Goal: Task Accomplishment & Management: Complete application form

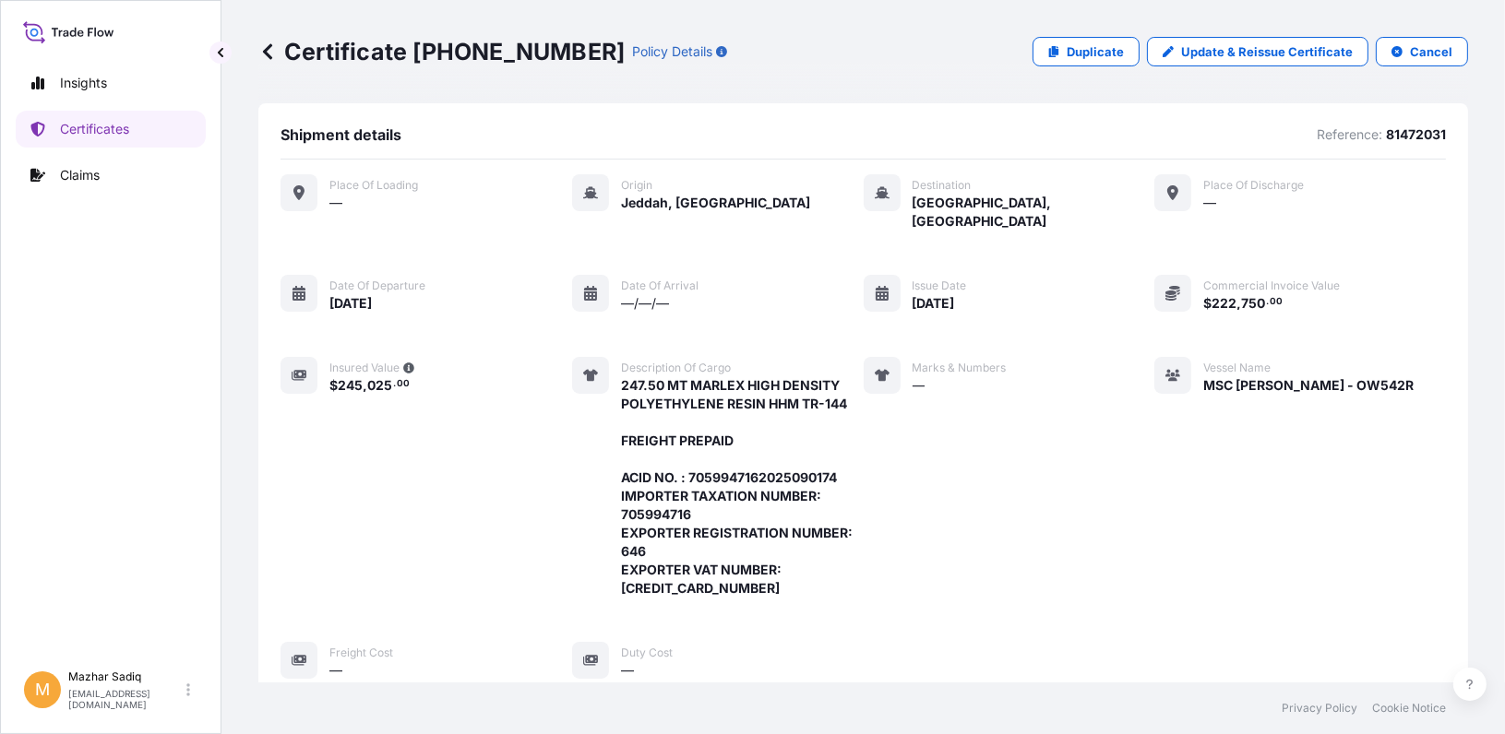
scroll to position [476, 0]
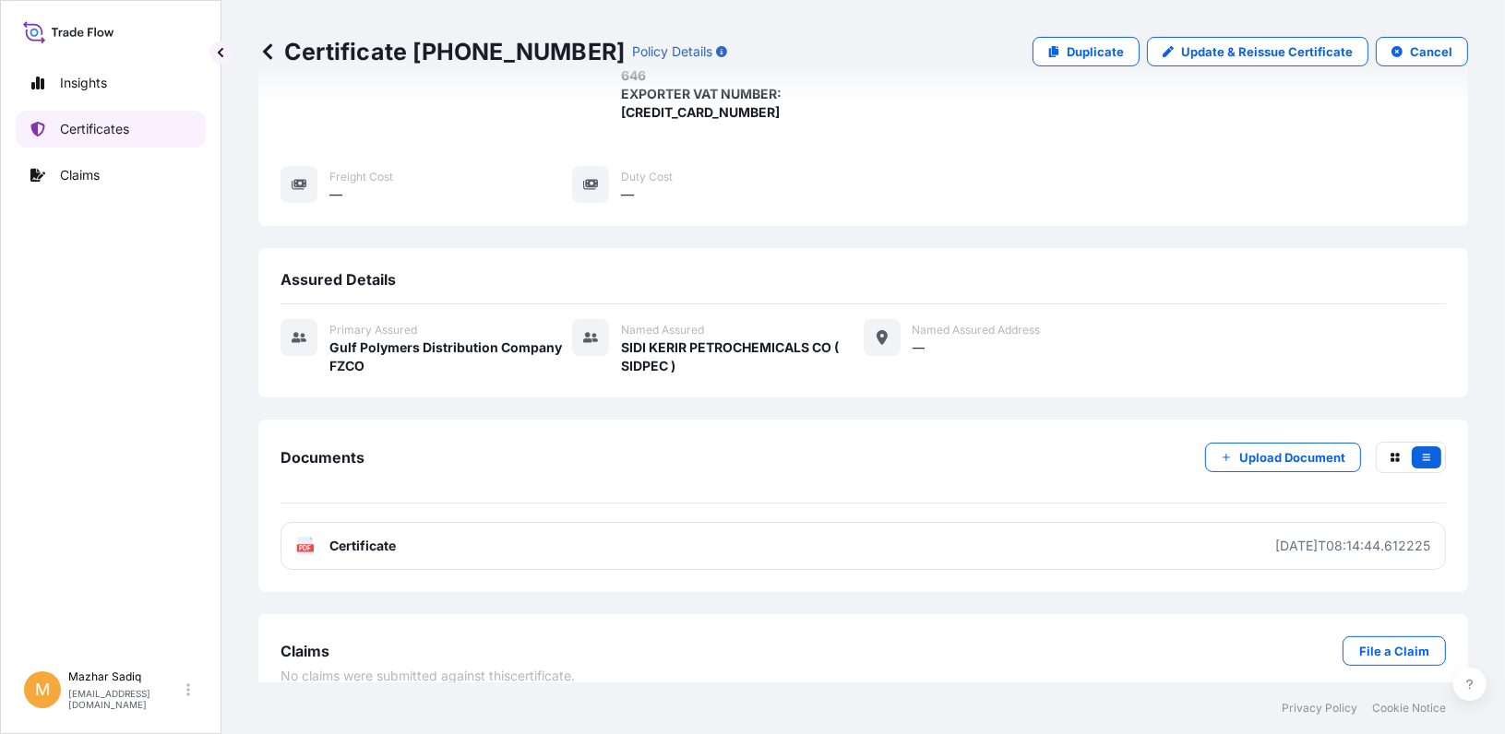
click at [85, 128] on p "Certificates" at bounding box center [94, 129] width 69 height 18
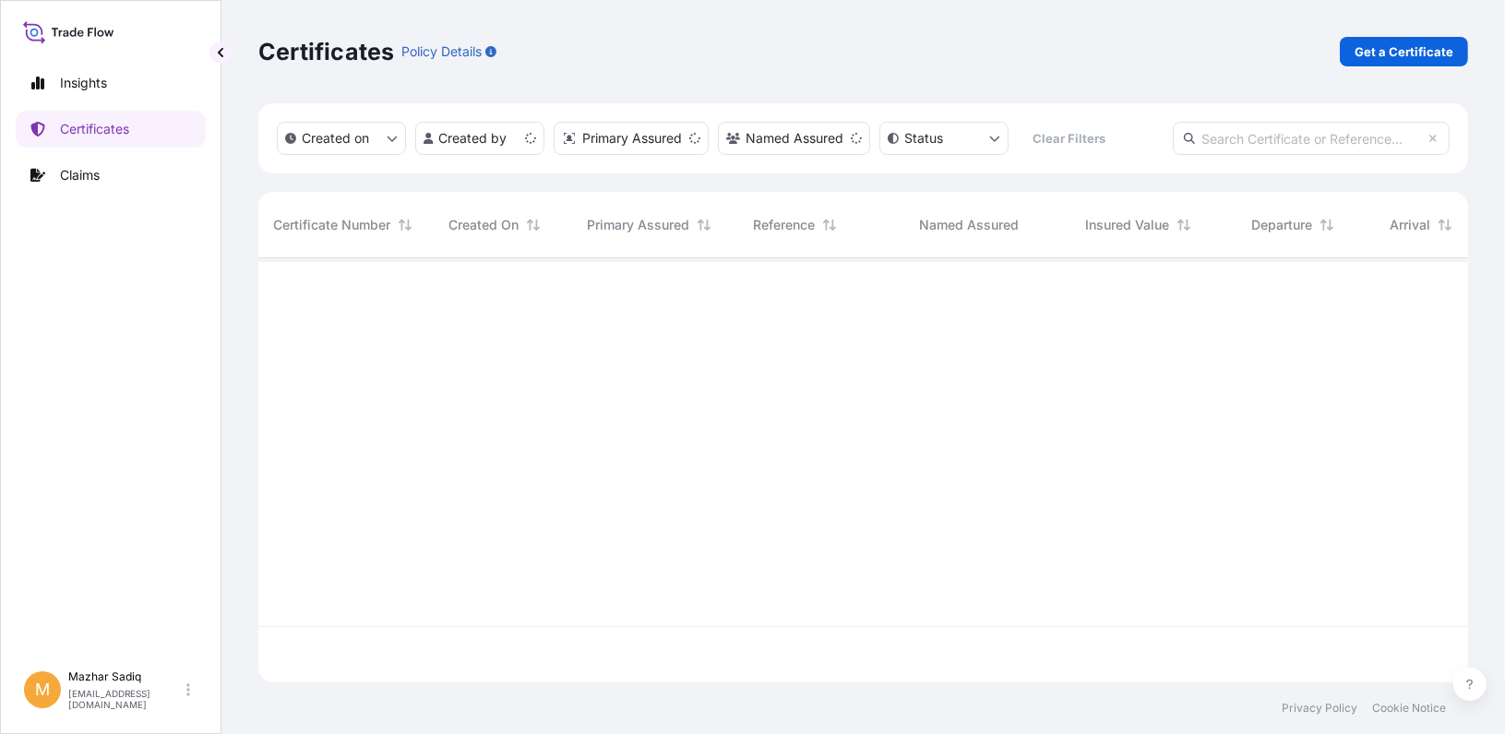
scroll to position [421, 1196]
click at [1389, 50] on p "Get a Certificate" at bounding box center [1404, 51] width 99 height 18
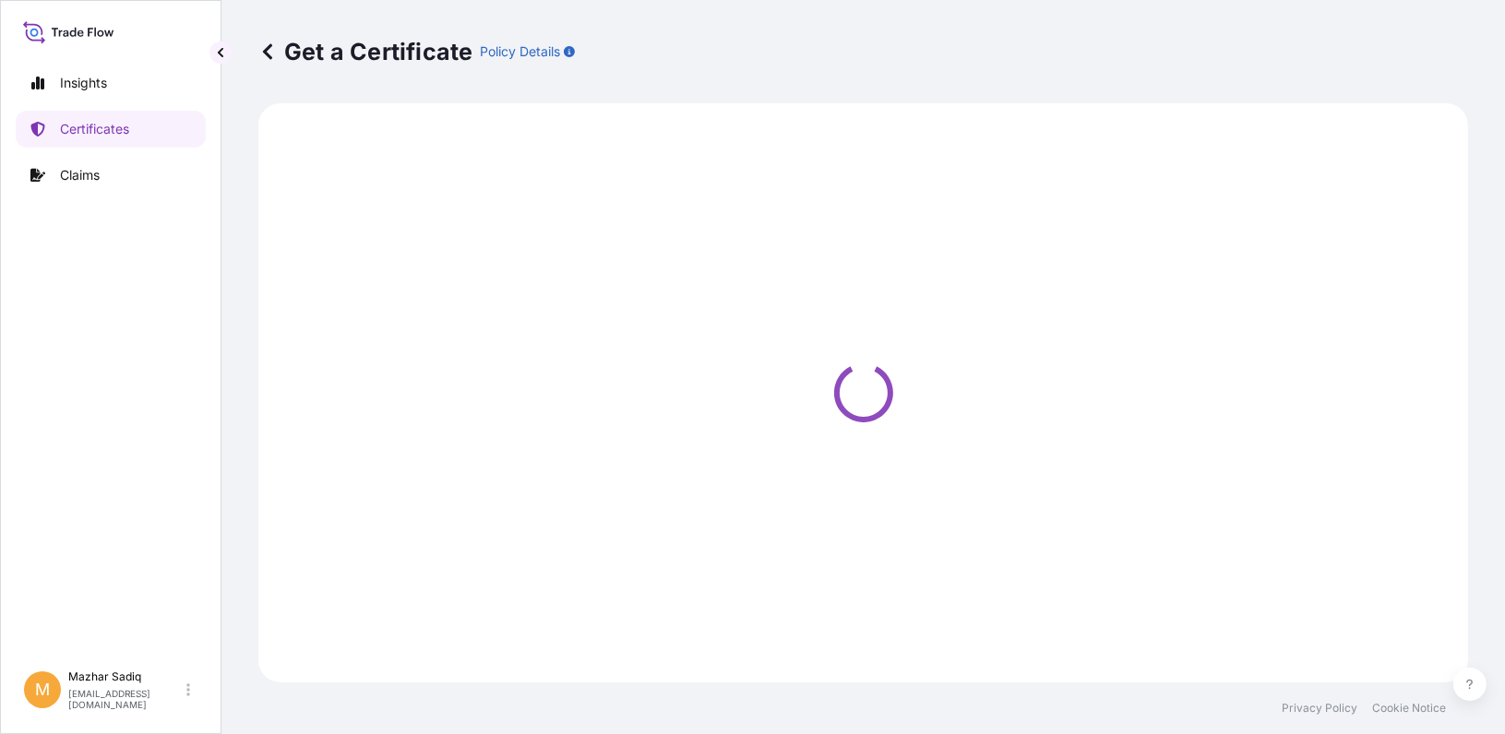
select select "Sea"
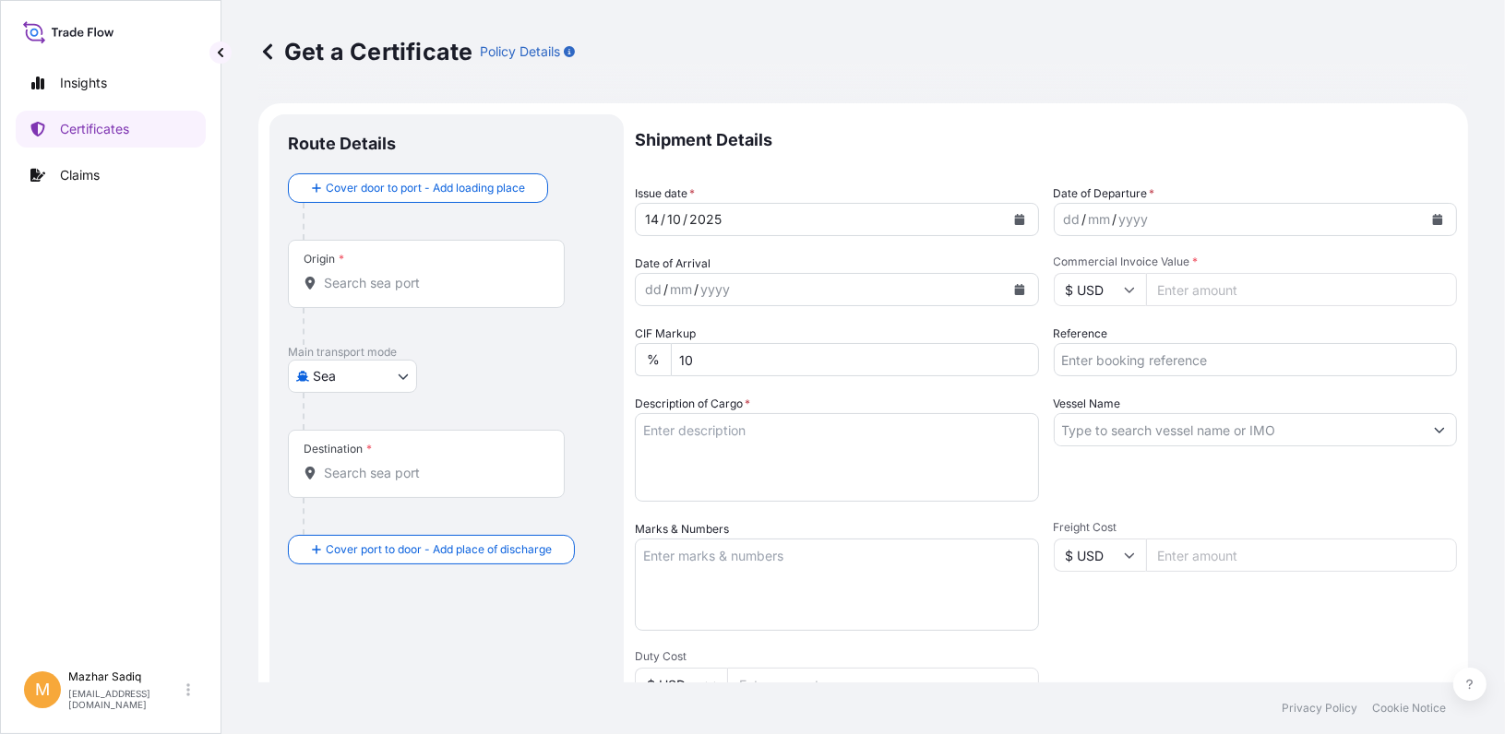
click at [1014, 219] on icon "Calendar" at bounding box center [1019, 219] width 10 height 11
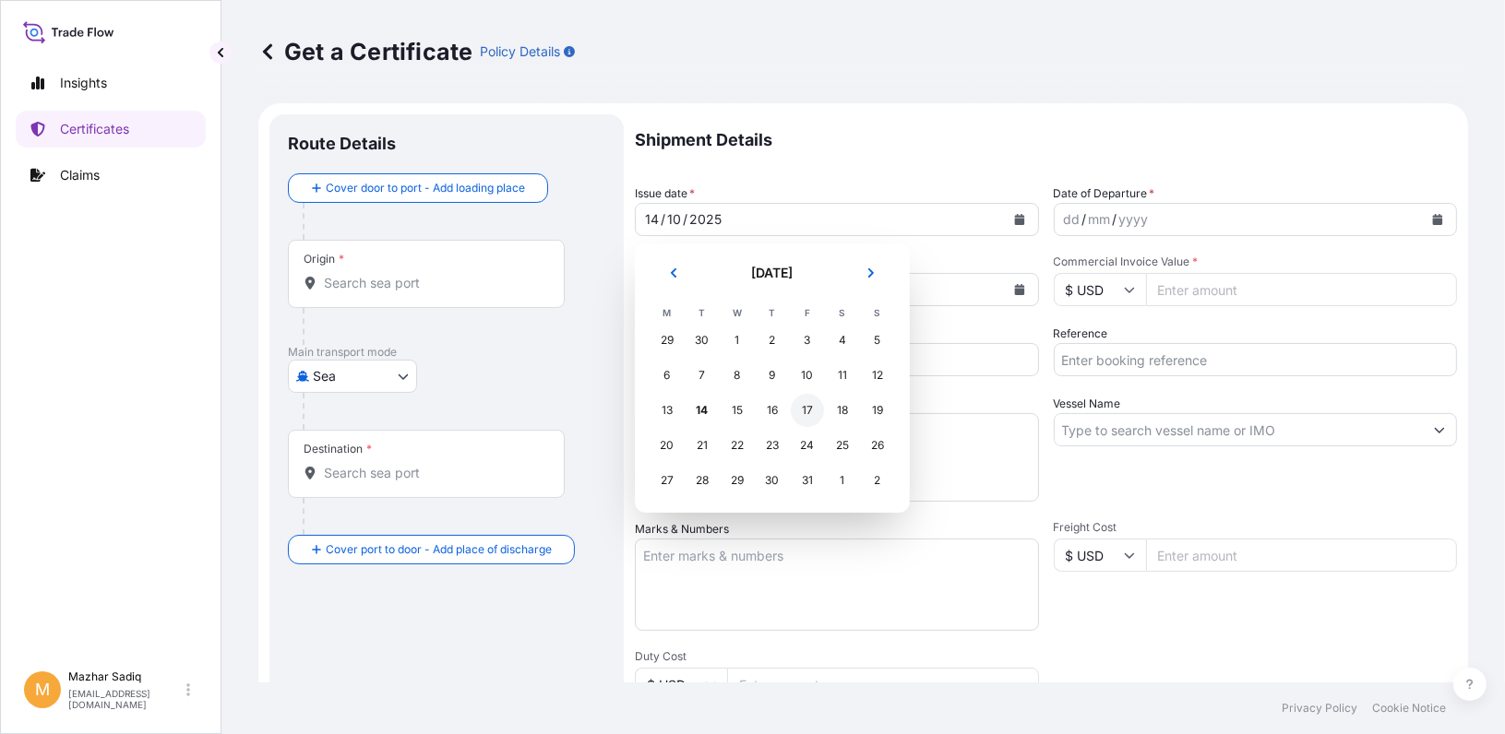
click at [801, 417] on div "17" at bounding box center [807, 410] width 33 height 33
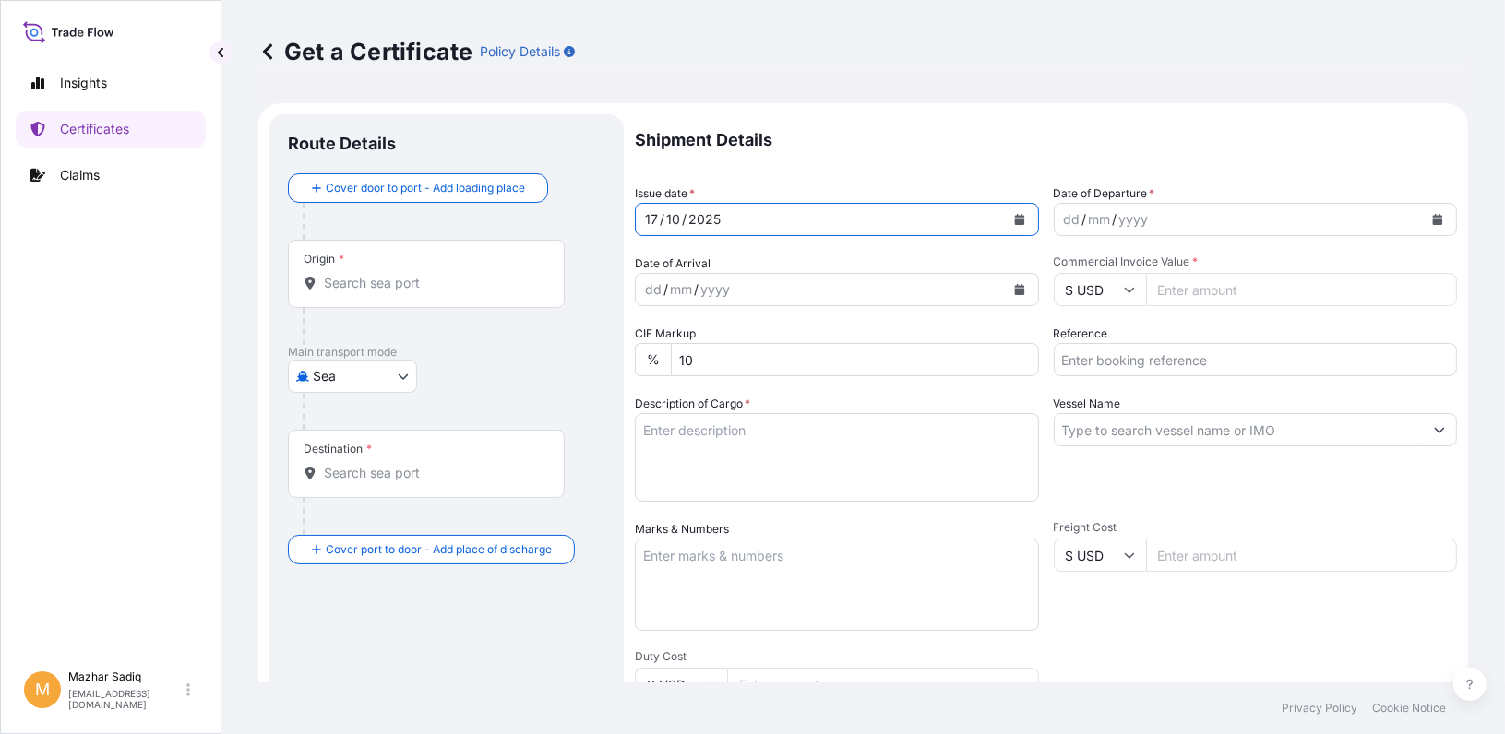
click at [1433, 220] on icon "Calendar" at bounding box center [1438, 219] width 10 height 11
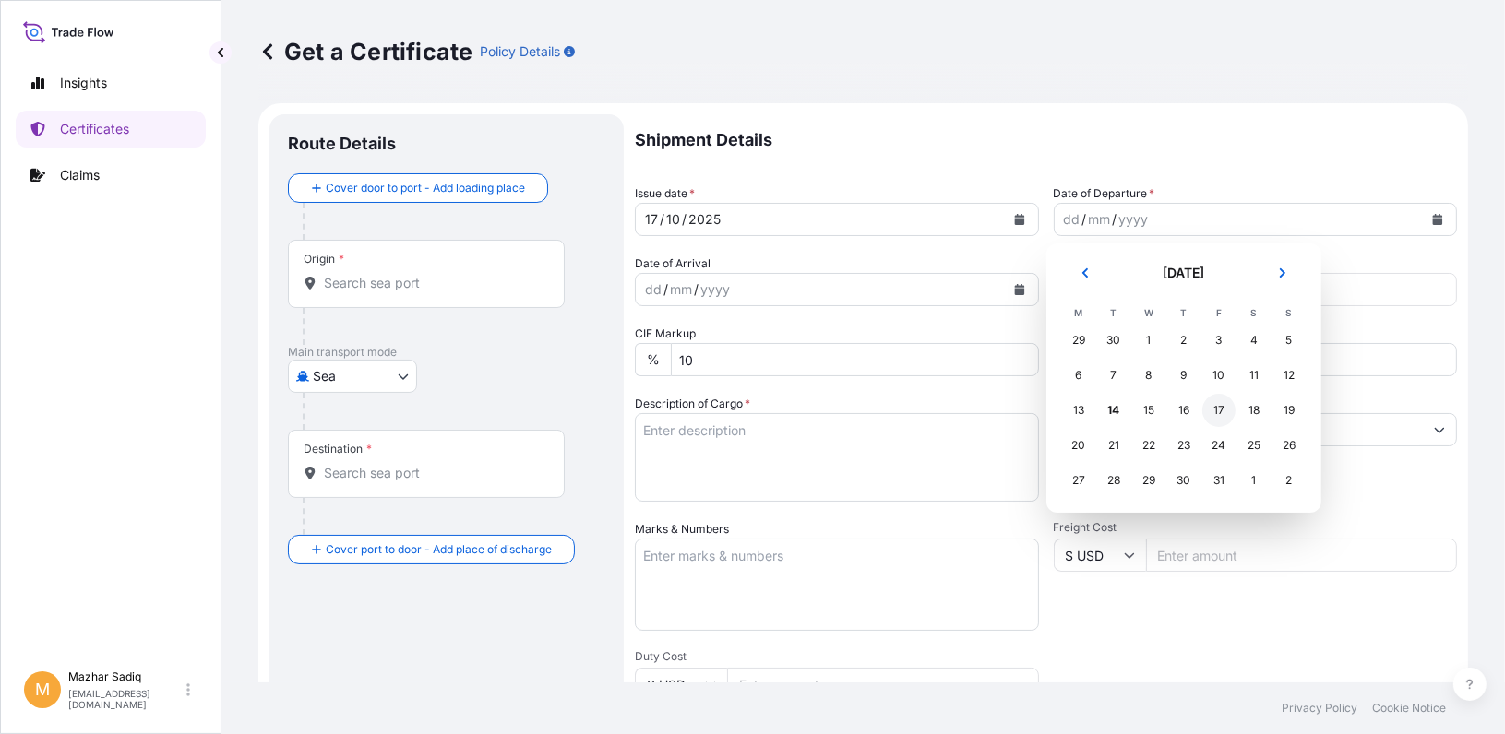
click at [1216, 410] on div "17" at bounding box center [1218, 410] width 33 height 33
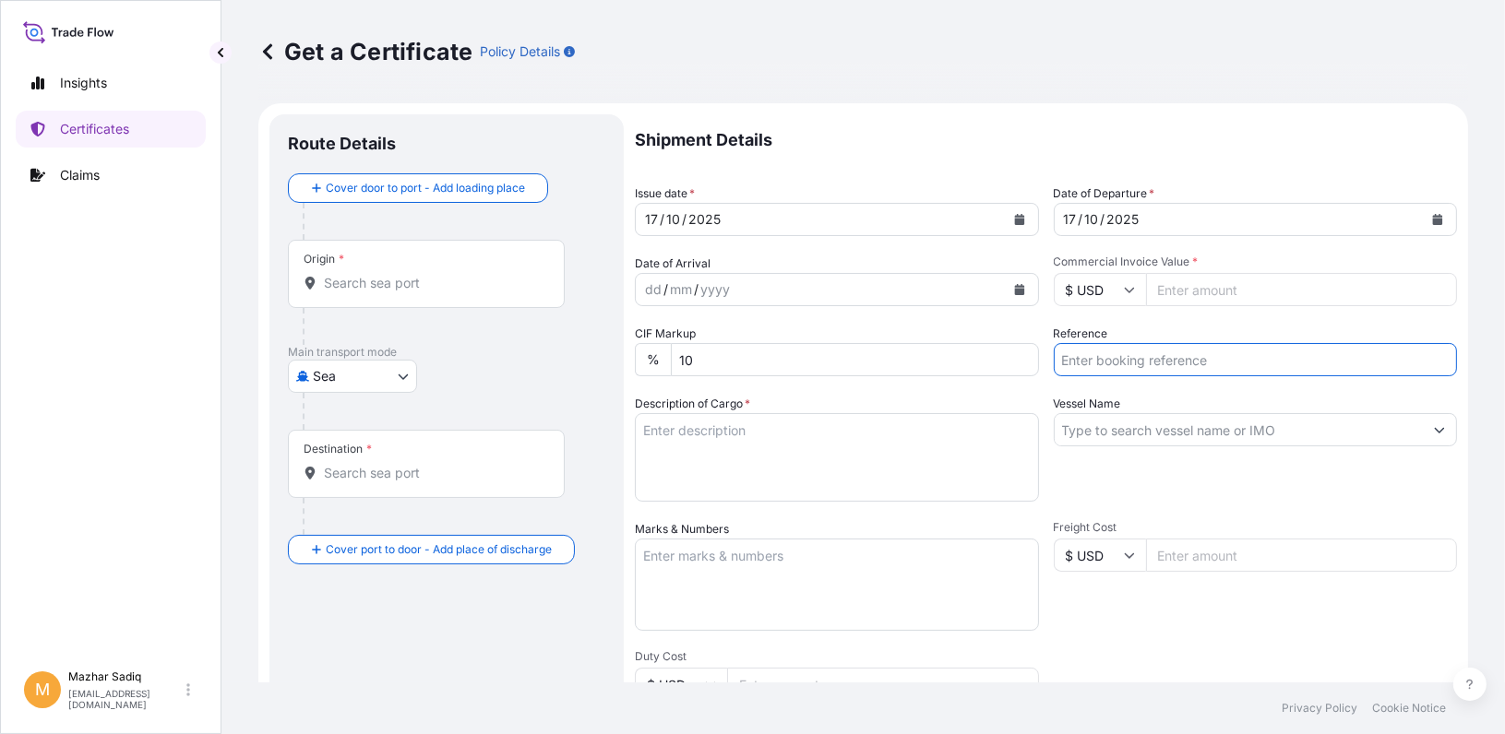
click at [1105, 362] on input "Reference" at bounding box center [1256, 359] width 404 height 33
paste input "81472030"
type input "81472030"
click at [1201, 293] on input "Commercial Invoice Value *" at bounding box center [1302, 289] width 312 height 33
paste input "222750.00"
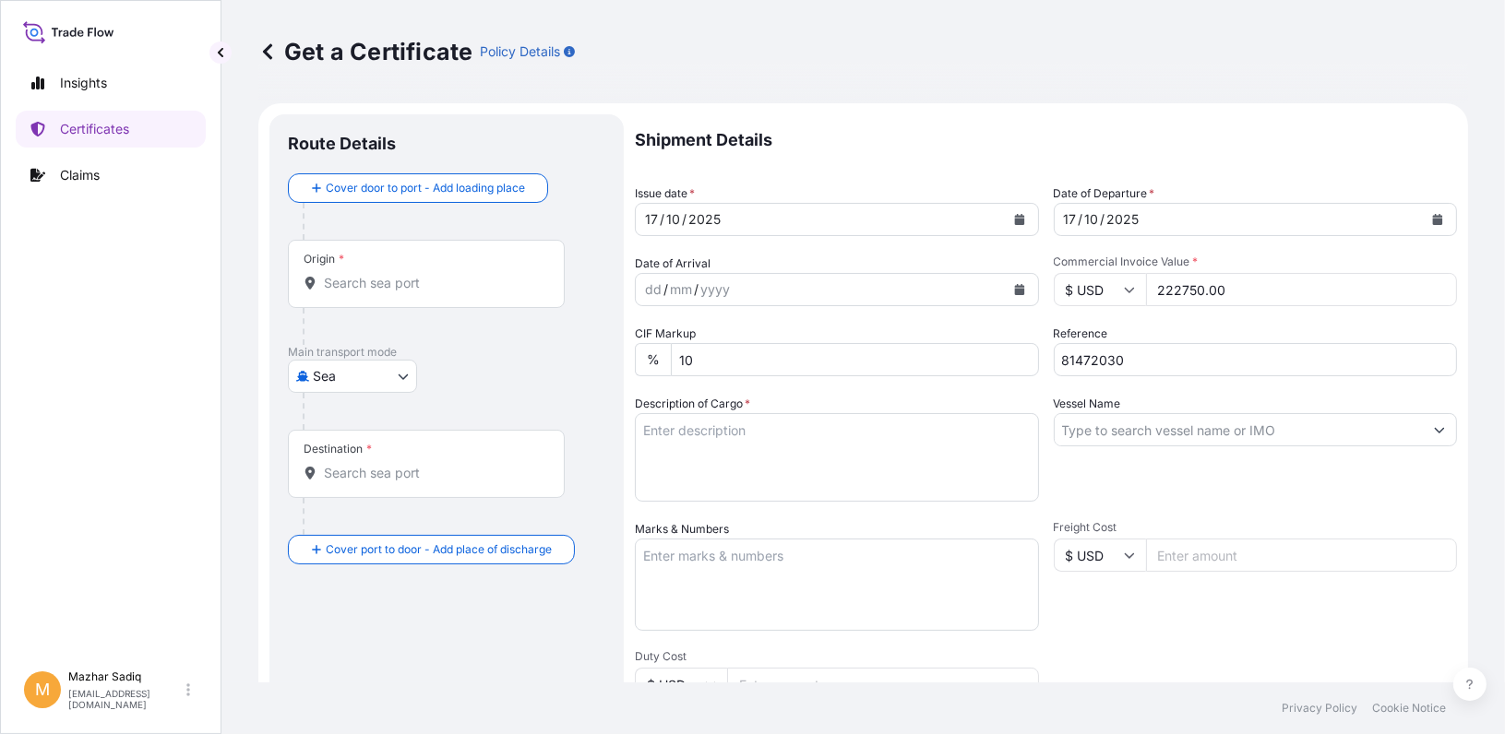
type input "222750.00"
click at [359, 280] on input "Origin *" at bounding box center [433, 283] width 218 height 18
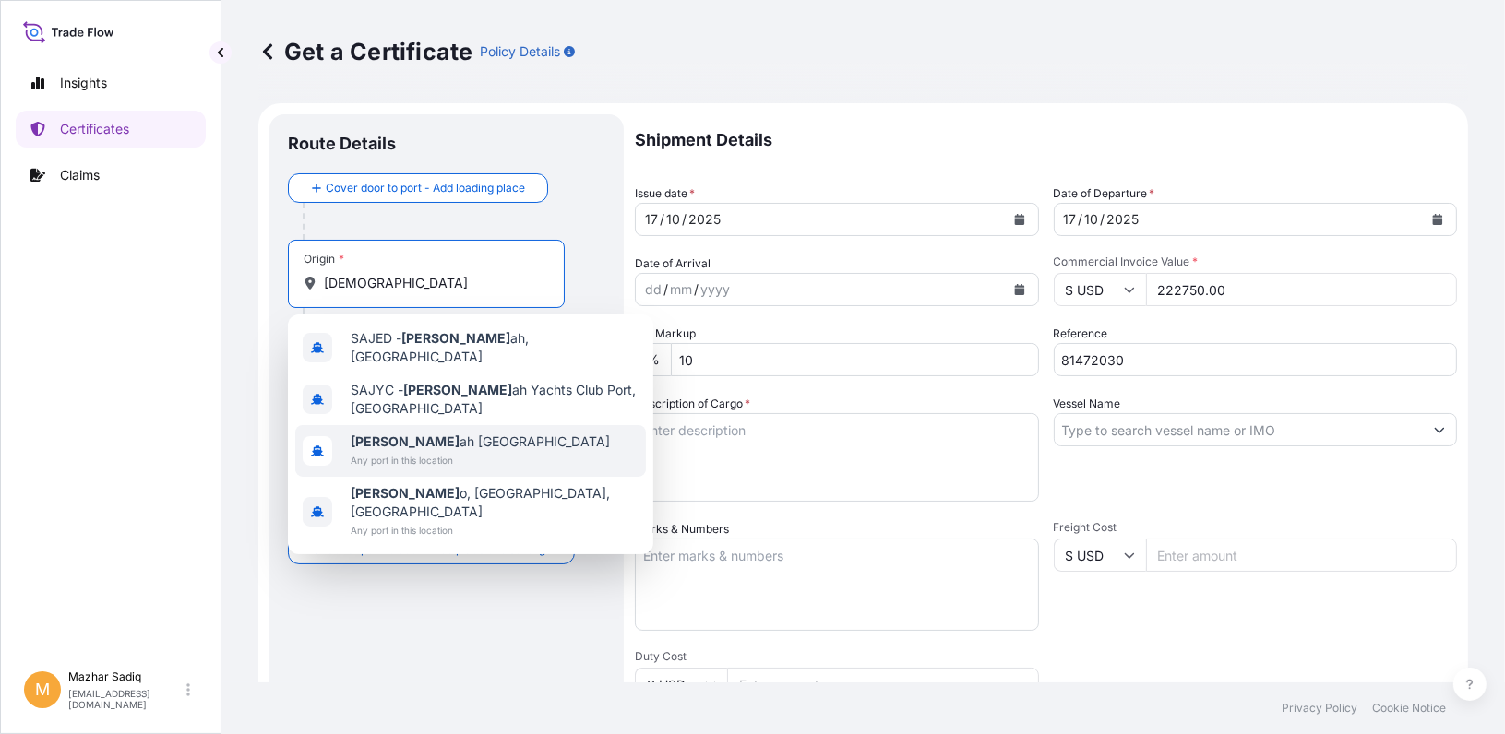
click at [402, 439] on span "[DEMOGRAPHIC_DATA] ah [GEOGRAPHIC_DATA]" at bounding box center [480, 442] width 259 height 18
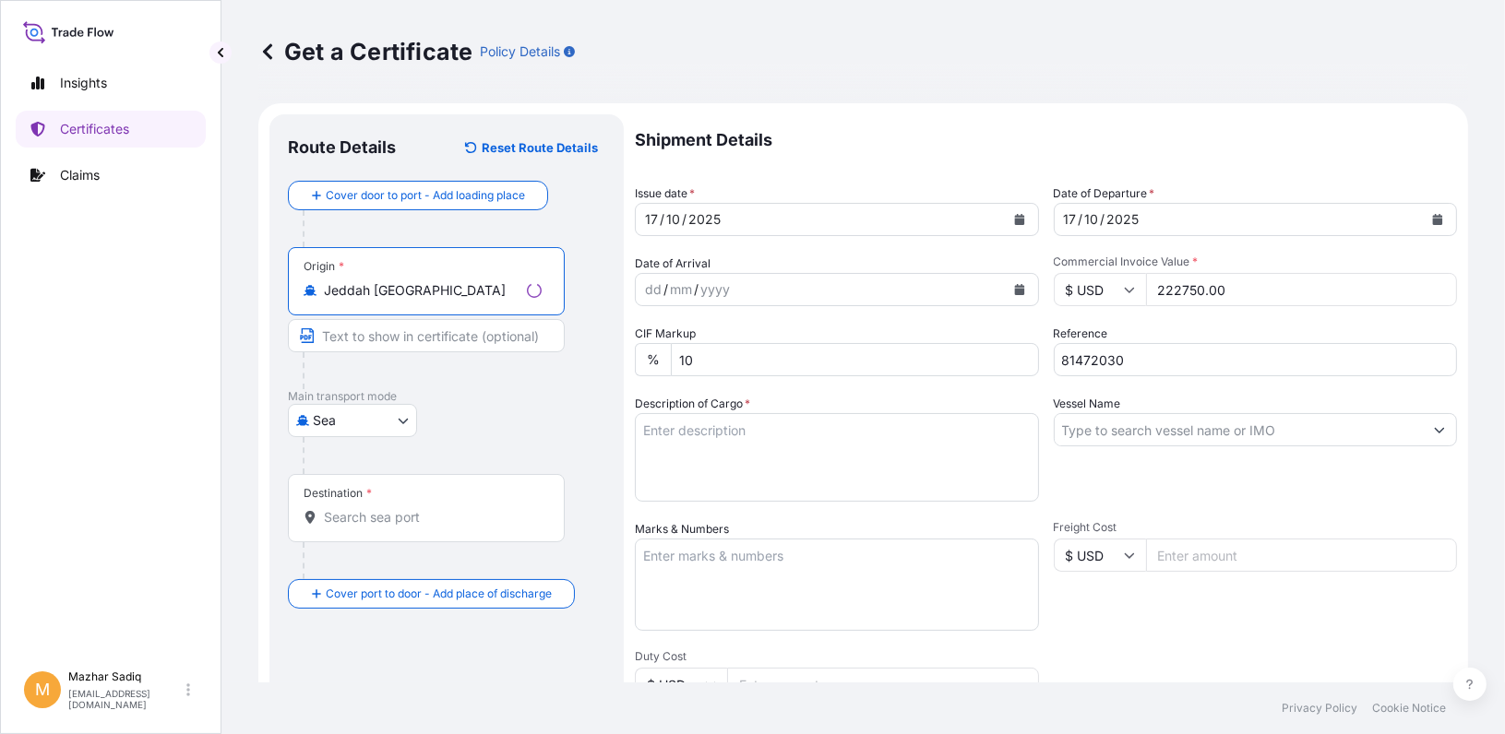
type input "Jeddah [GEOGRAPHIC_DATA]"
click at [353, 341] on input "Text to appear on certificate" at bounding box center [426, 335] width 277 height 33
drag, startPoint x: 209, startPoint y: 514, endPoint x: 243, endPoint y: 524, distance: 34.7
click at [212, 516] on div "Insights Certificates Claims M [PERSON_NAME] [PERSON_NAME][EMAIL_ADDRESS][DOMAI…" at bounding box center [110, 367] width 221 height 734
click at [373, 522] on input "Destination *" at bounding box center [433, 517] width 218 height 18
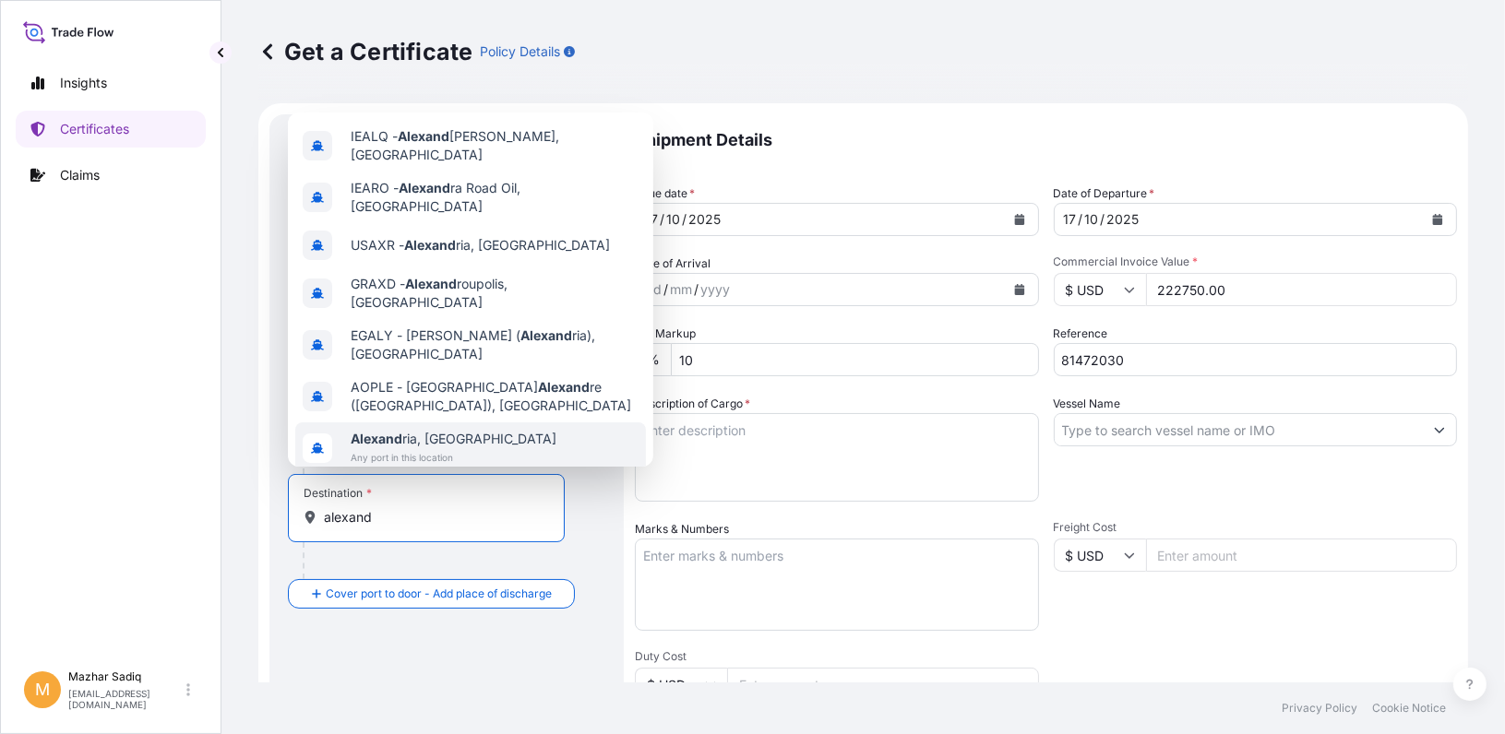
click at [449, 448] on span "Any port in this location" at bounding box center [454, 457] width 206 height 18
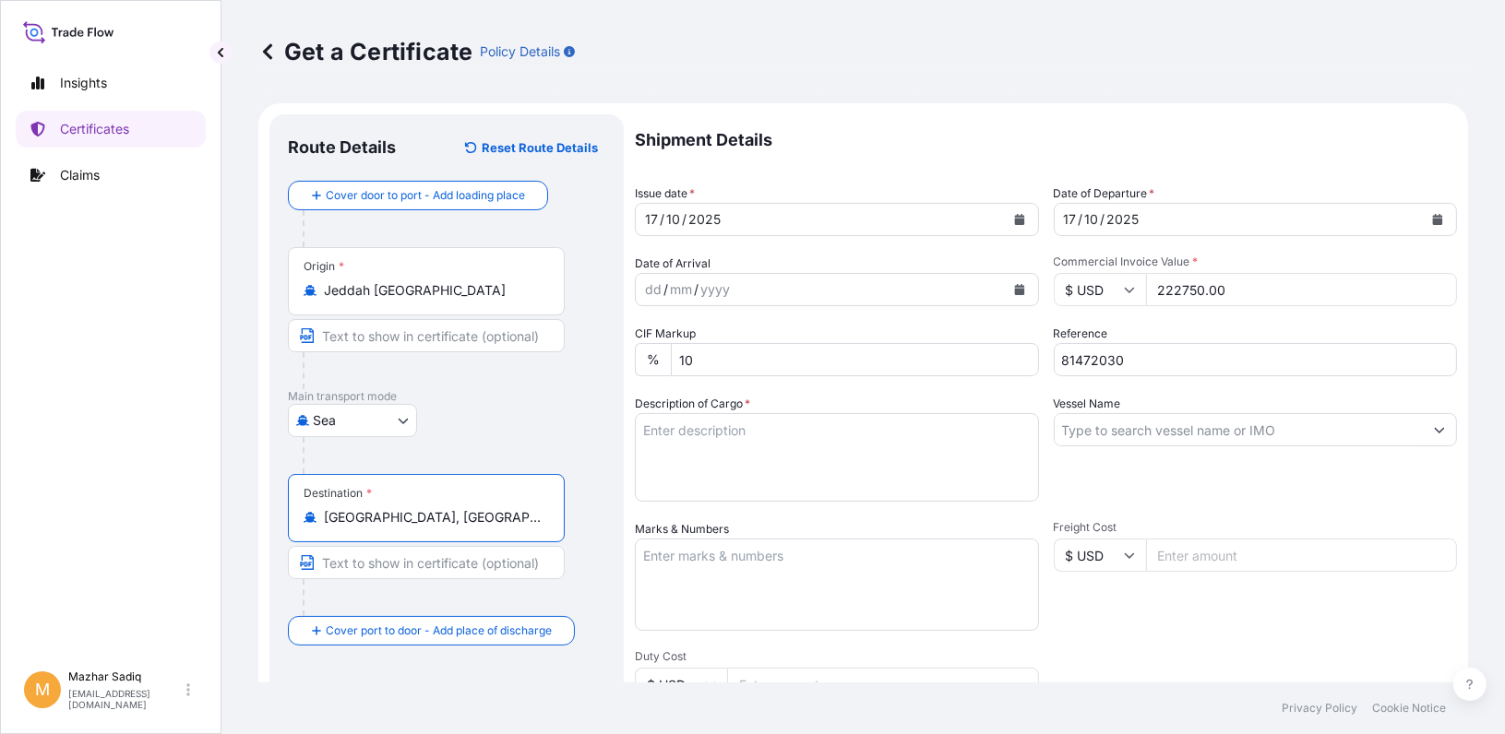
type input "[GEOGRAPHIC_DATA], [GEOGRAPHIC_DATA]"
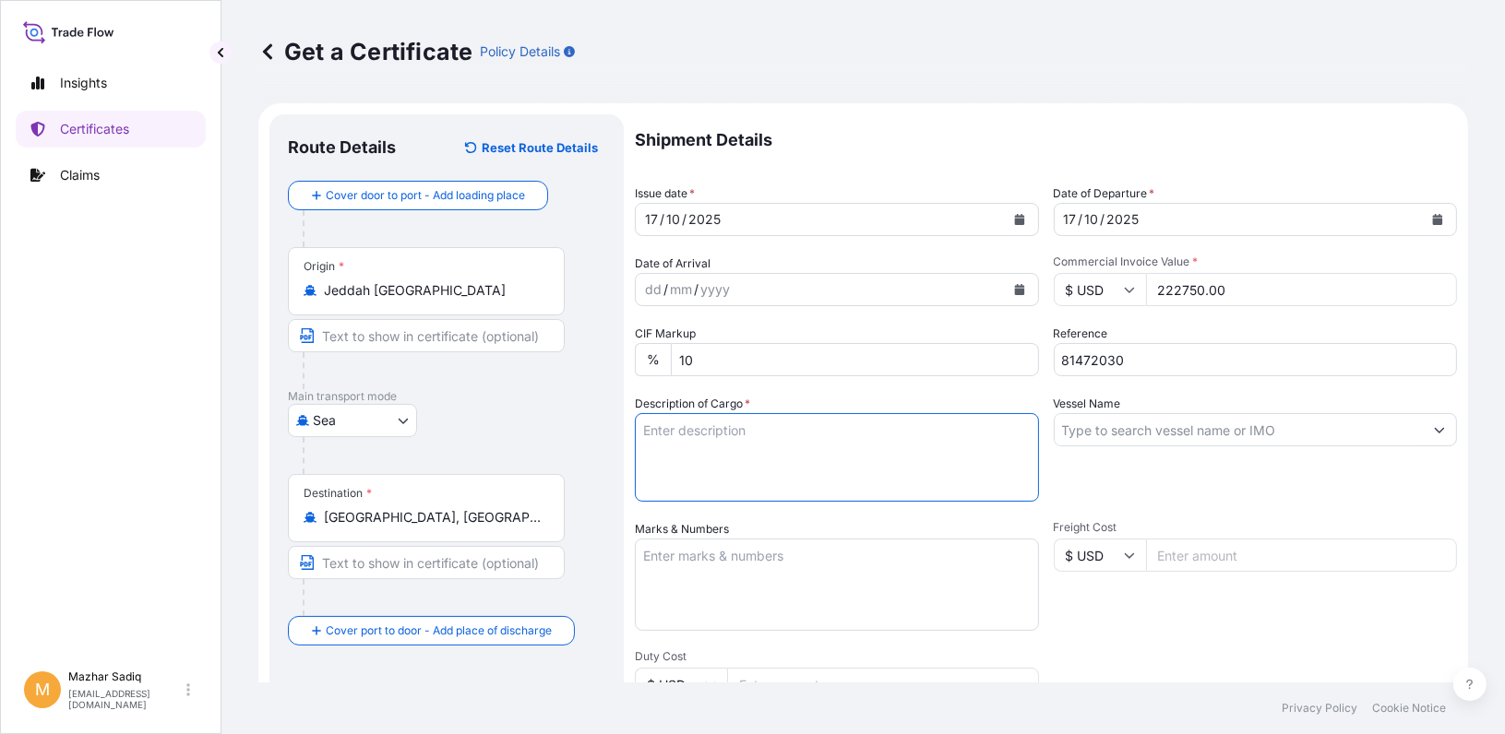
click at [806, 445] on textarea "Description of Cargo *" at bounding box center [837, 457] width 404 height 89
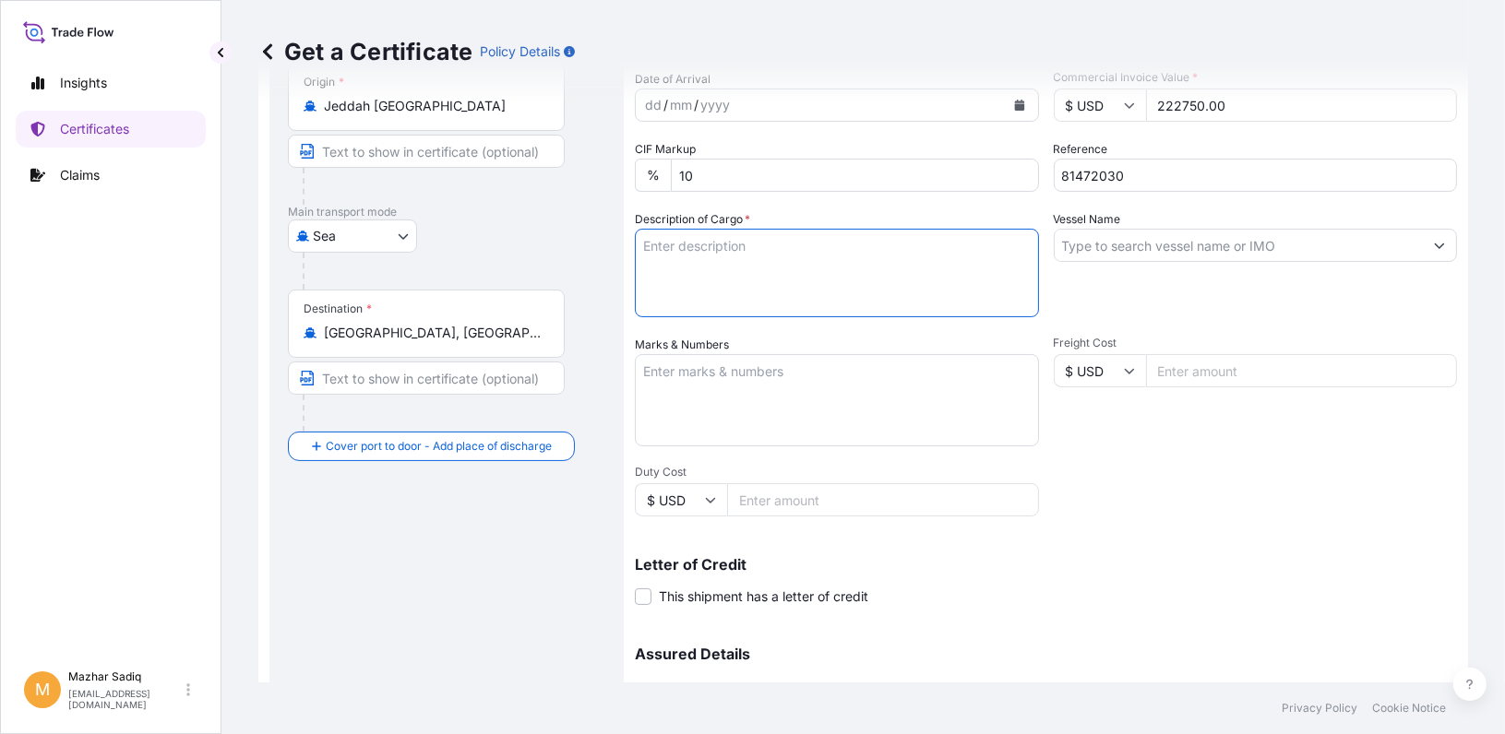
scroll to position [92, 0]
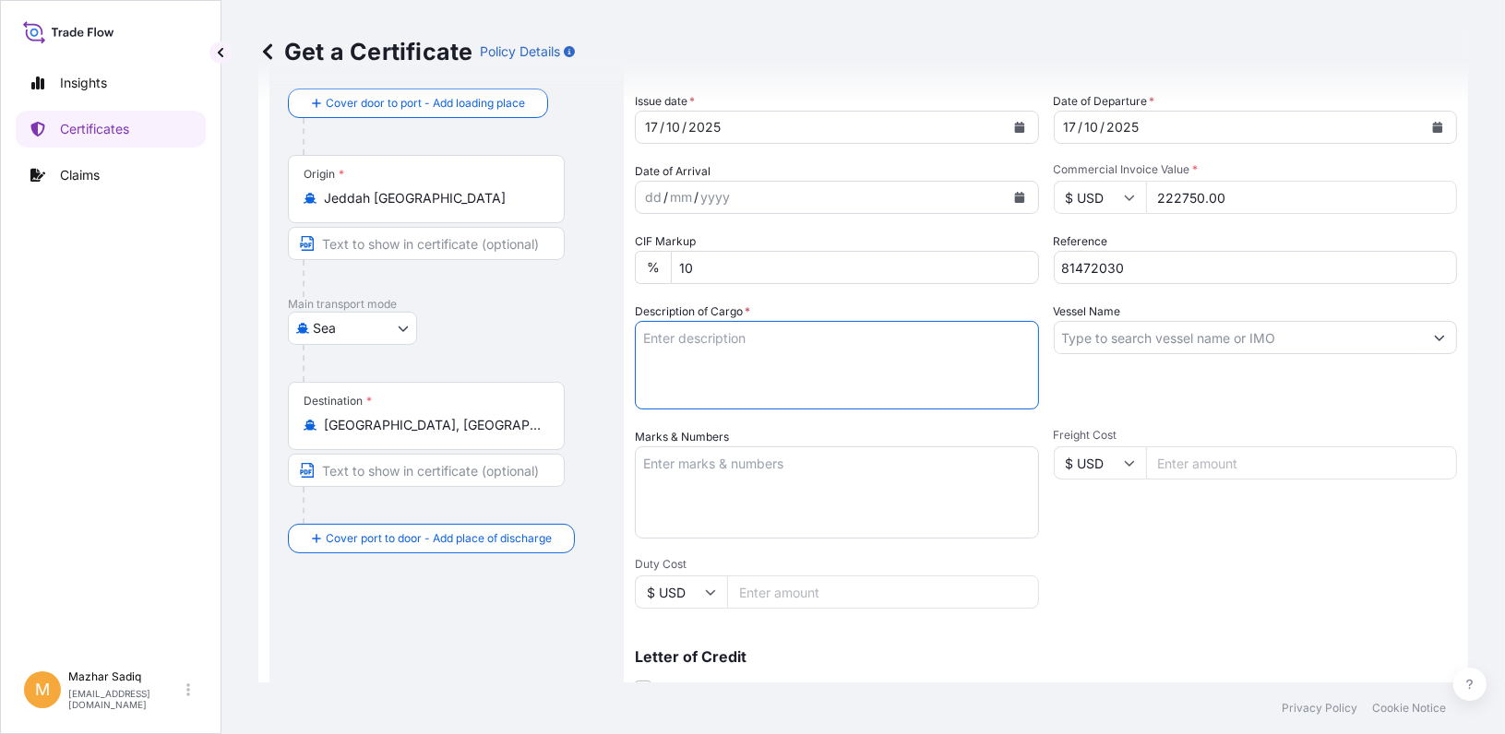
click at [740, 343] on textarea "Description of Cargo *" at bounding box center [837, 365] width 404 height 89
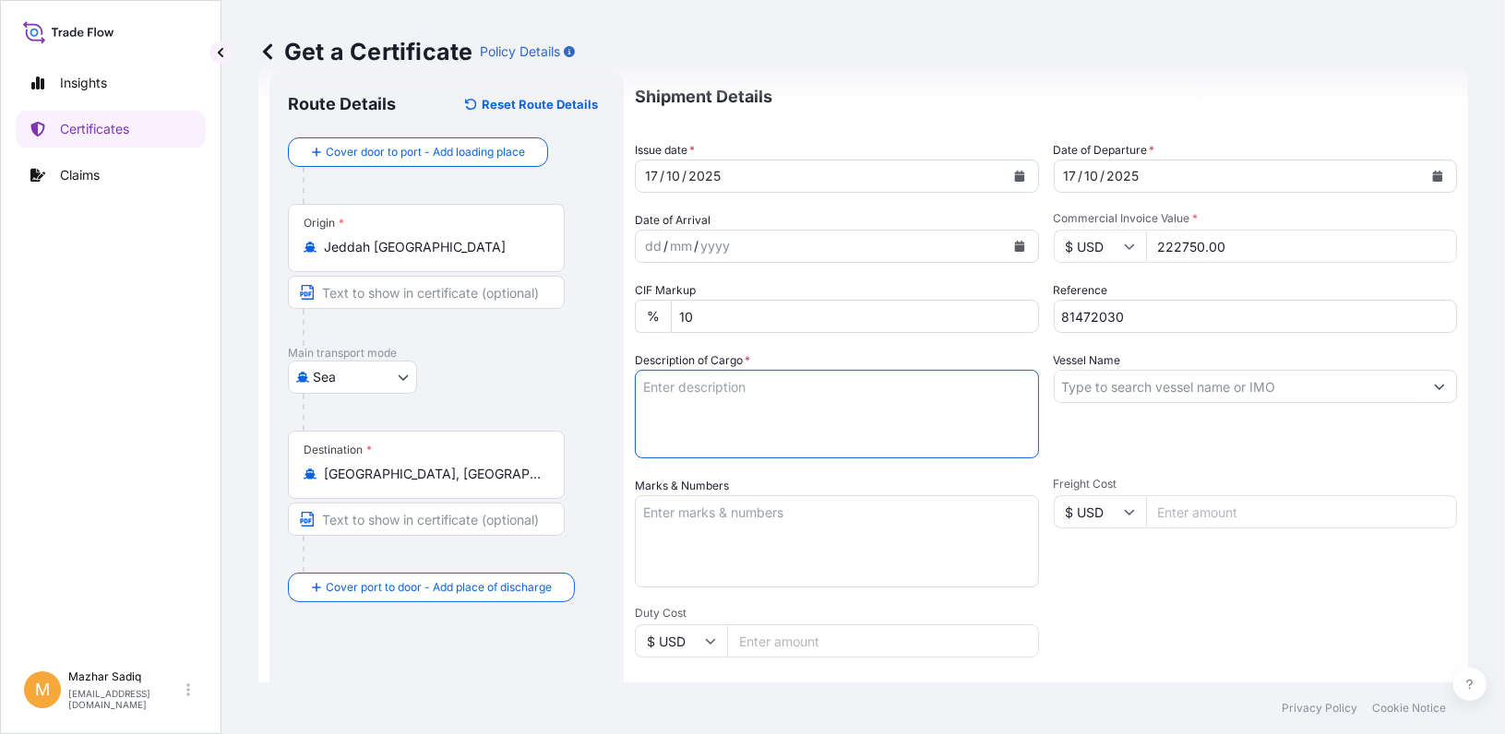
scroll to position [0, 0]
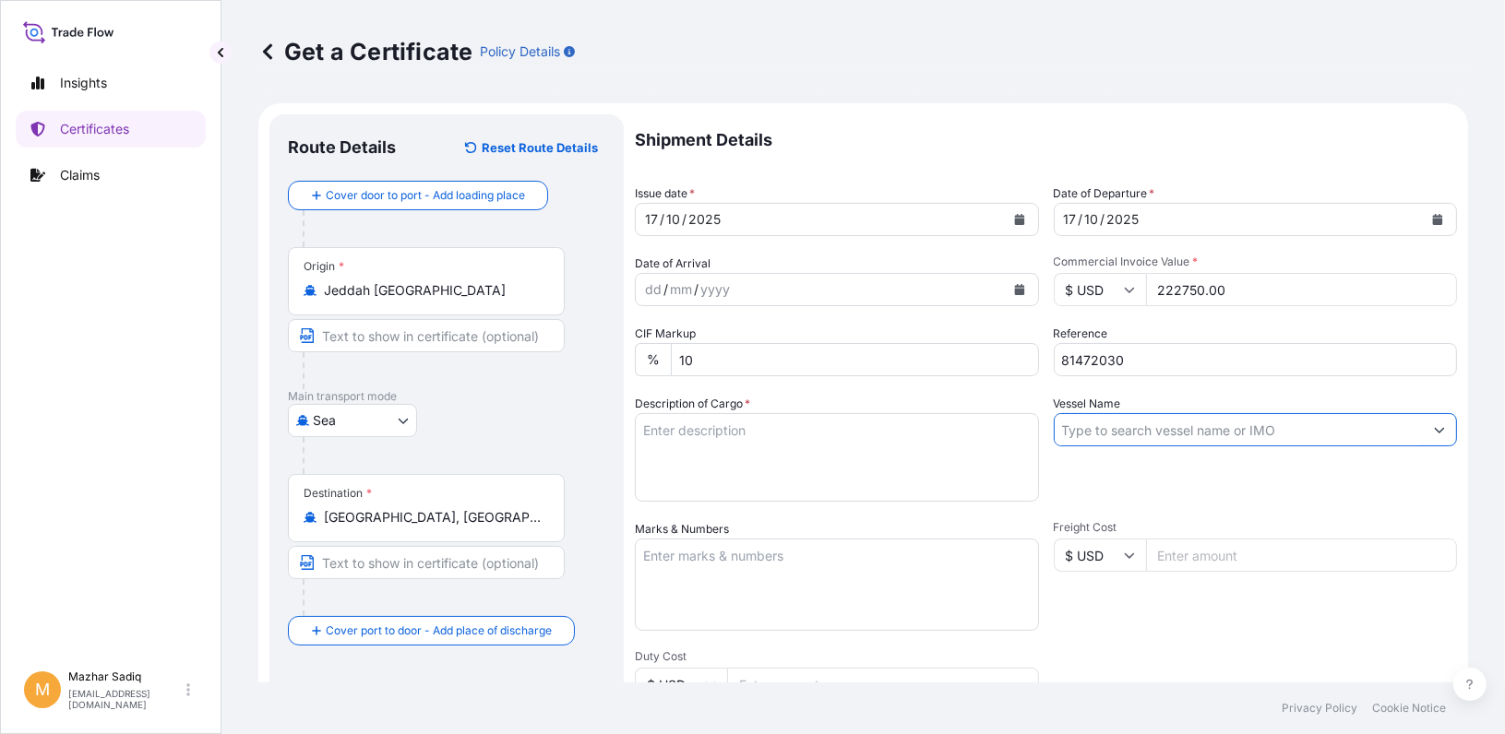
click at [1163, 427] on input "Vessel Name" at bounding box center [1239, 429] width 369 height 33
paste input "MSC [PERSON_NAME] - IS539A"
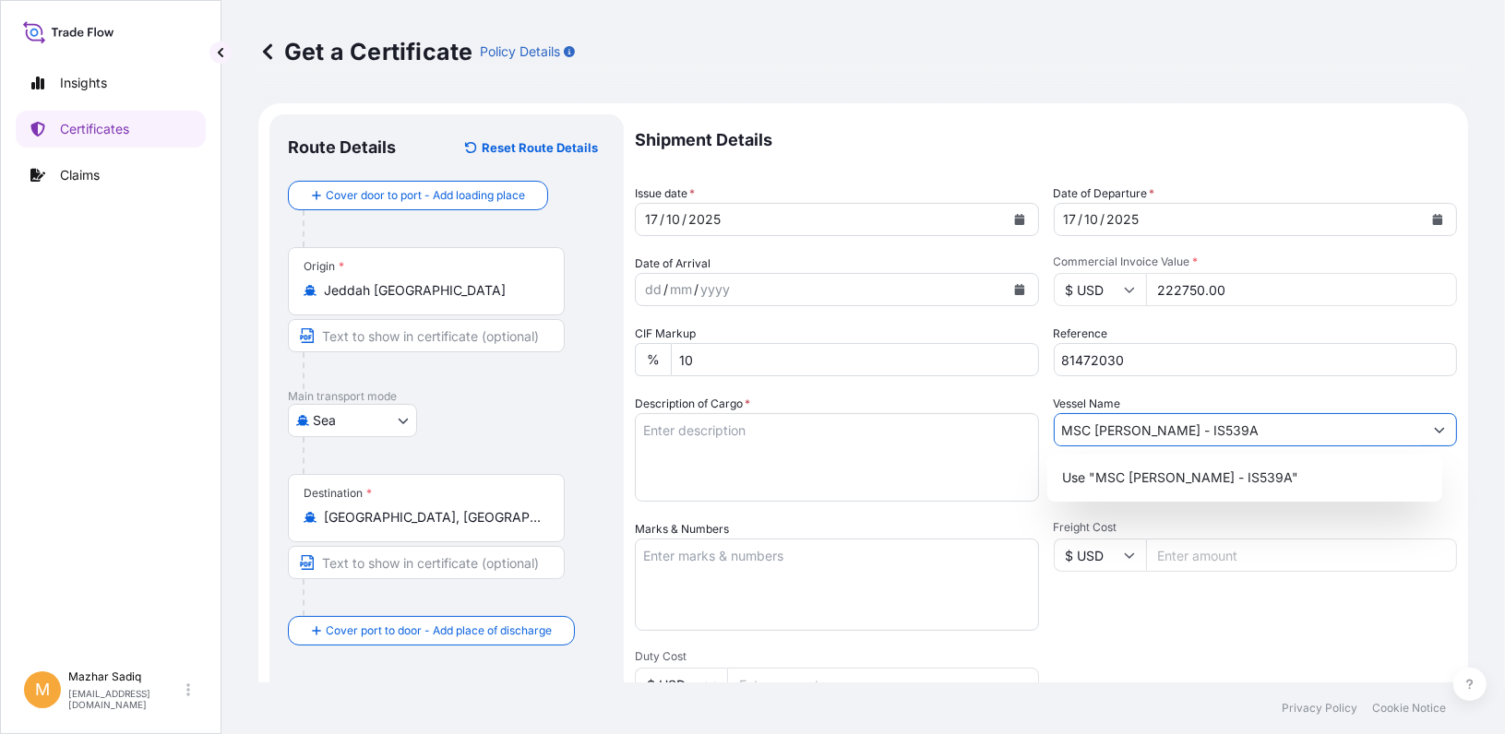
type input "MSC [PERSON_NAME] - IS539A"
click at [754, 445] on textarea "Description of Cargo *" at bounding box center [837, 457] width 404 height 89
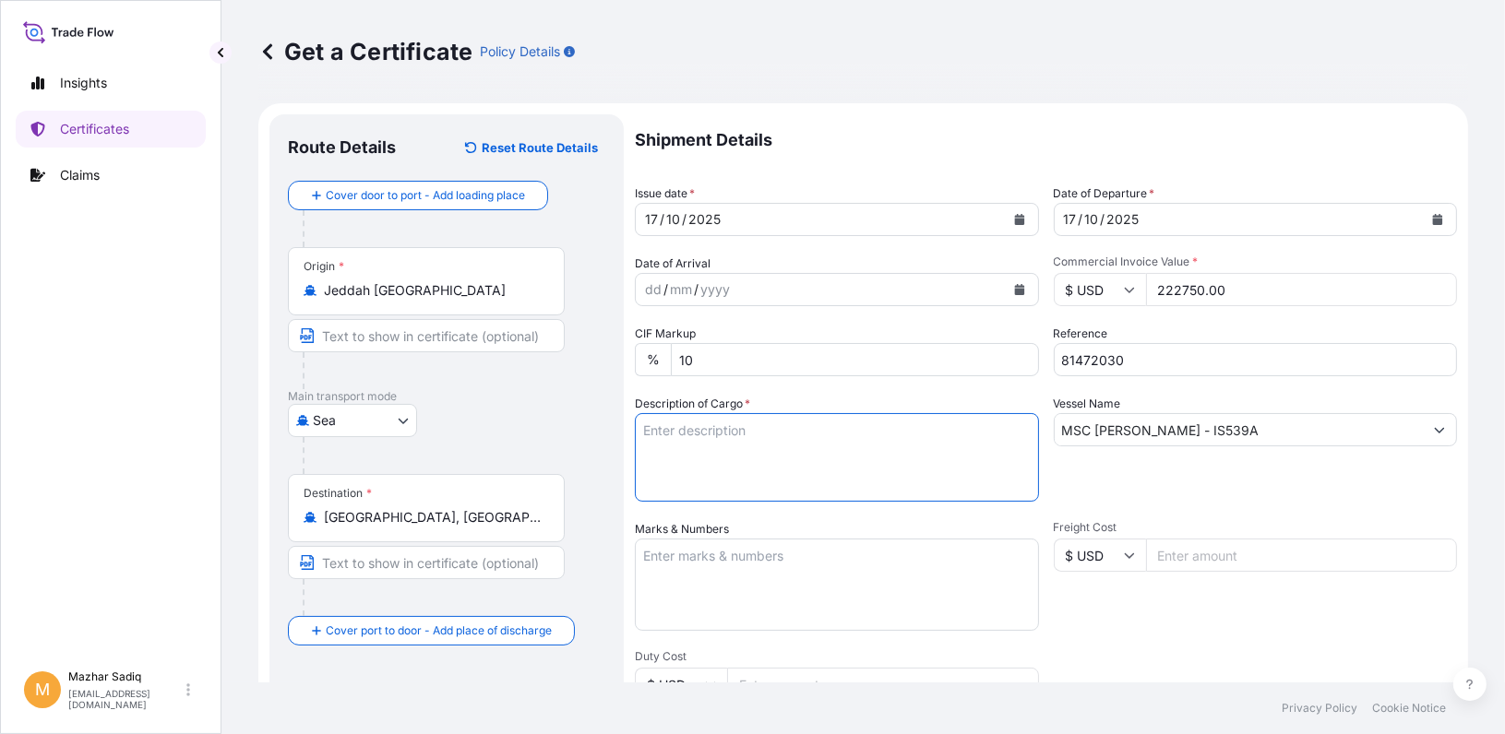
click at [743, 436] on textarea "Description of Cargo *" at bounding box center [837, 457] width 404 height 89
click at [758, 462] on textarea "Description of Cargo *" at bounding box center [837, 457] width 404 height 89
paste textarea "247.50 MT MARLEX HIGH DENSITY POLYETHYLENE RESIN HHM TR-144 FREIGHT PREPAID ACI…"
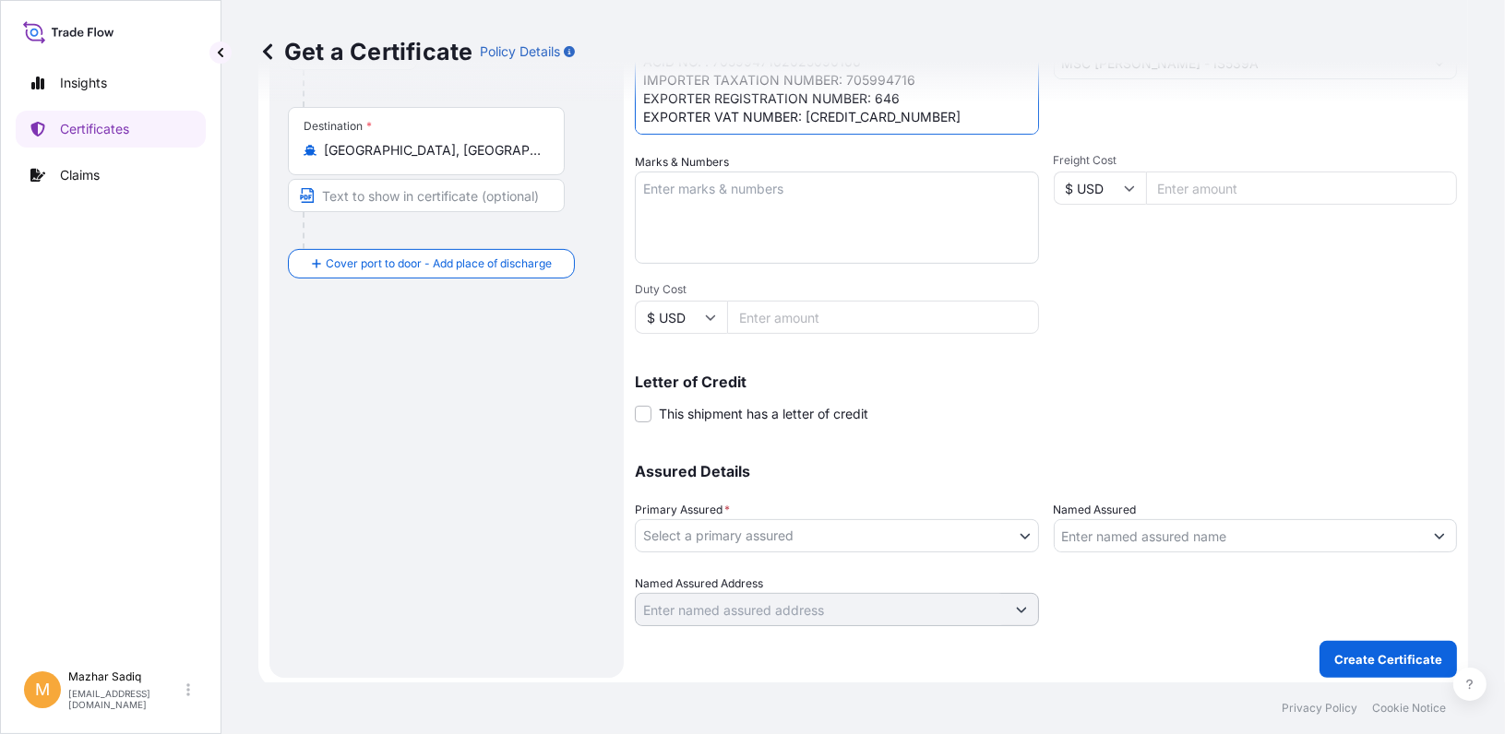
scroll to position [369, 0]
type textarea "247.50 MT MARLEX HIGH DENSITY POLYETHYLENE RESIN HHM TR-144 FREIGHT PREPAID ACI…"
click at [791, 530] on body "Insights Certificates Claims M [PERSON_NAME] [PERSON_NAME][EMAIL_ADDRESS][DOMAI…" at bounding box center [752, 367] width 1505 height 734
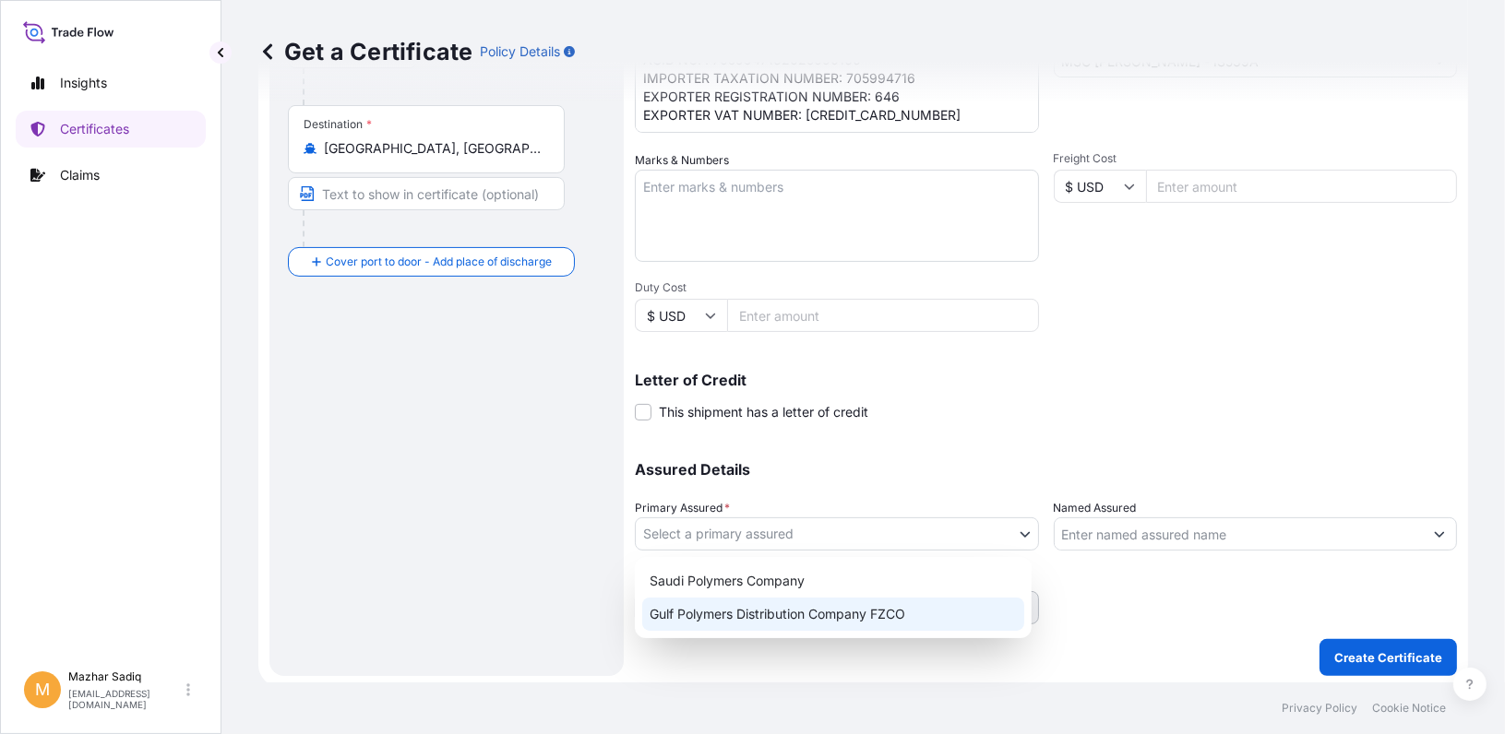
click at [806, 617] on div "Gulf Polymers Distribution Company FZCO" at bounding box center [833, 614] width 382 height 33
select select "31643"
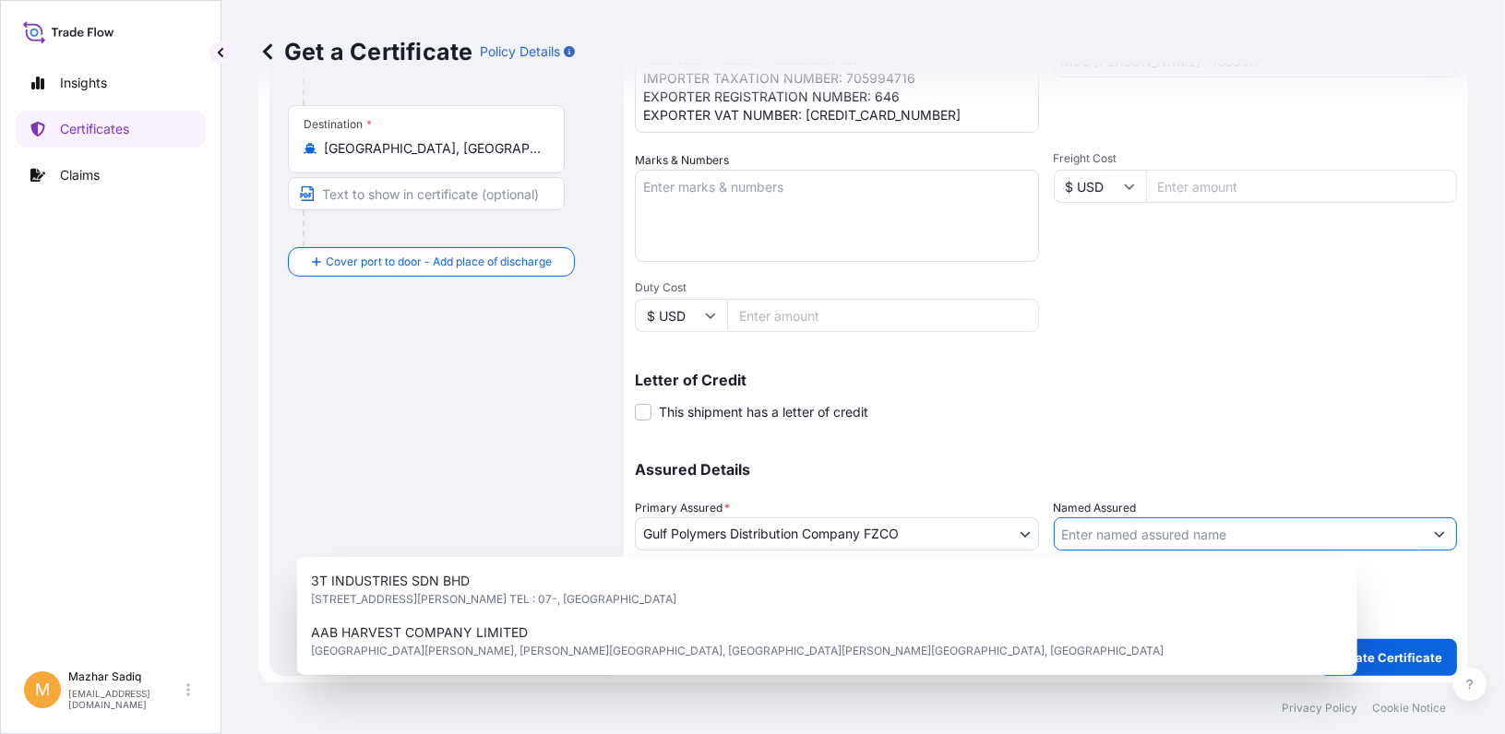
click at [1091, 539] on input "Named Assured" at bounding box center [1239, 534] width 369 height 33
click at [1104, 536] on input "Named Assured" at bounding box center [1239, 534] width 369 height 33
paste input "SIDI KERIR PETROCHEMICALS CO ( SIDPEC )"
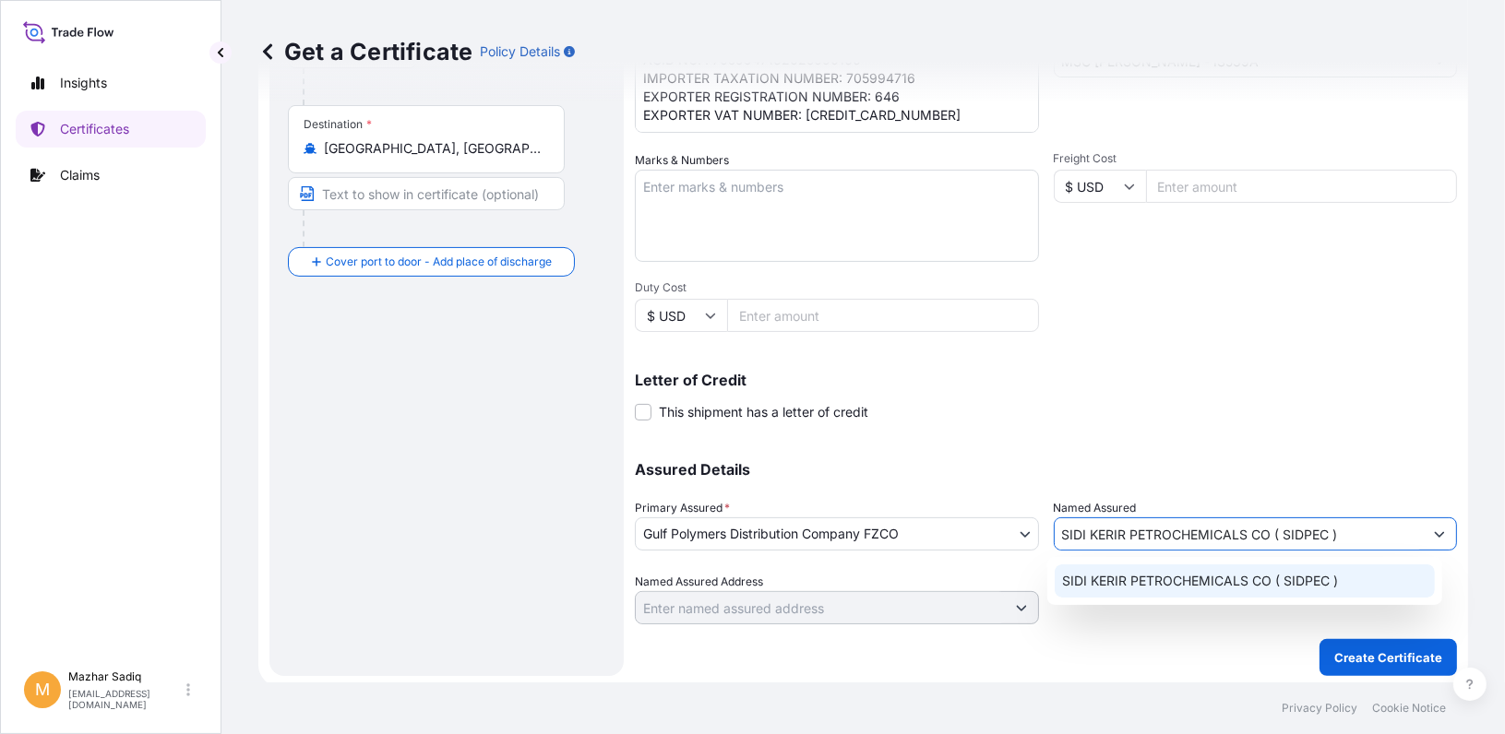
click at [1205, 591] on div "SIDI KERIR PETROCHEMICALS CO ( SIDPEC )" at bounding box center [1245, 581] width 380 height 33
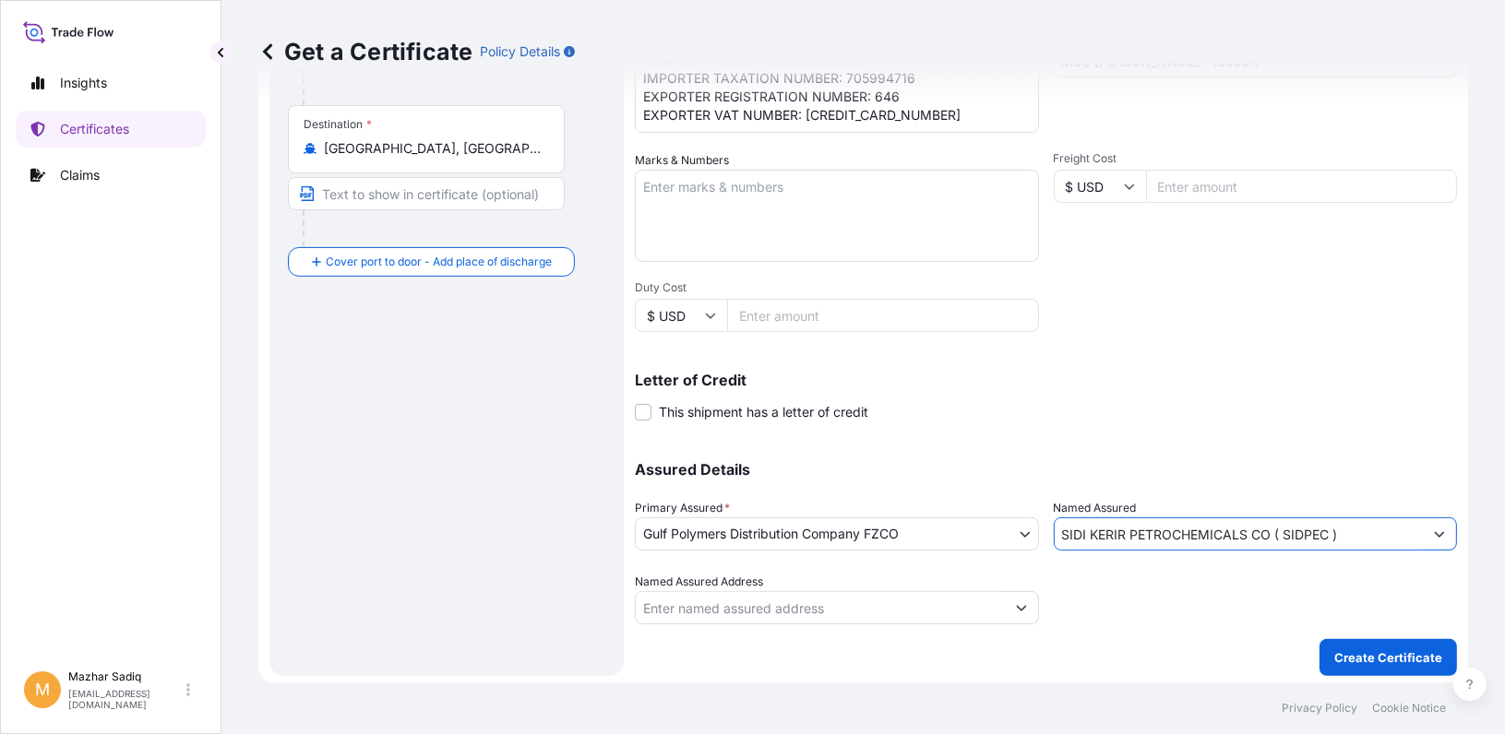
type input "SIDI KERIR PETROCHEMICALS CO ( SIDPEC )"
click at [1111, 377] on p "Letter of Credit" at bounding box center [1046, 380] width 822 height 15
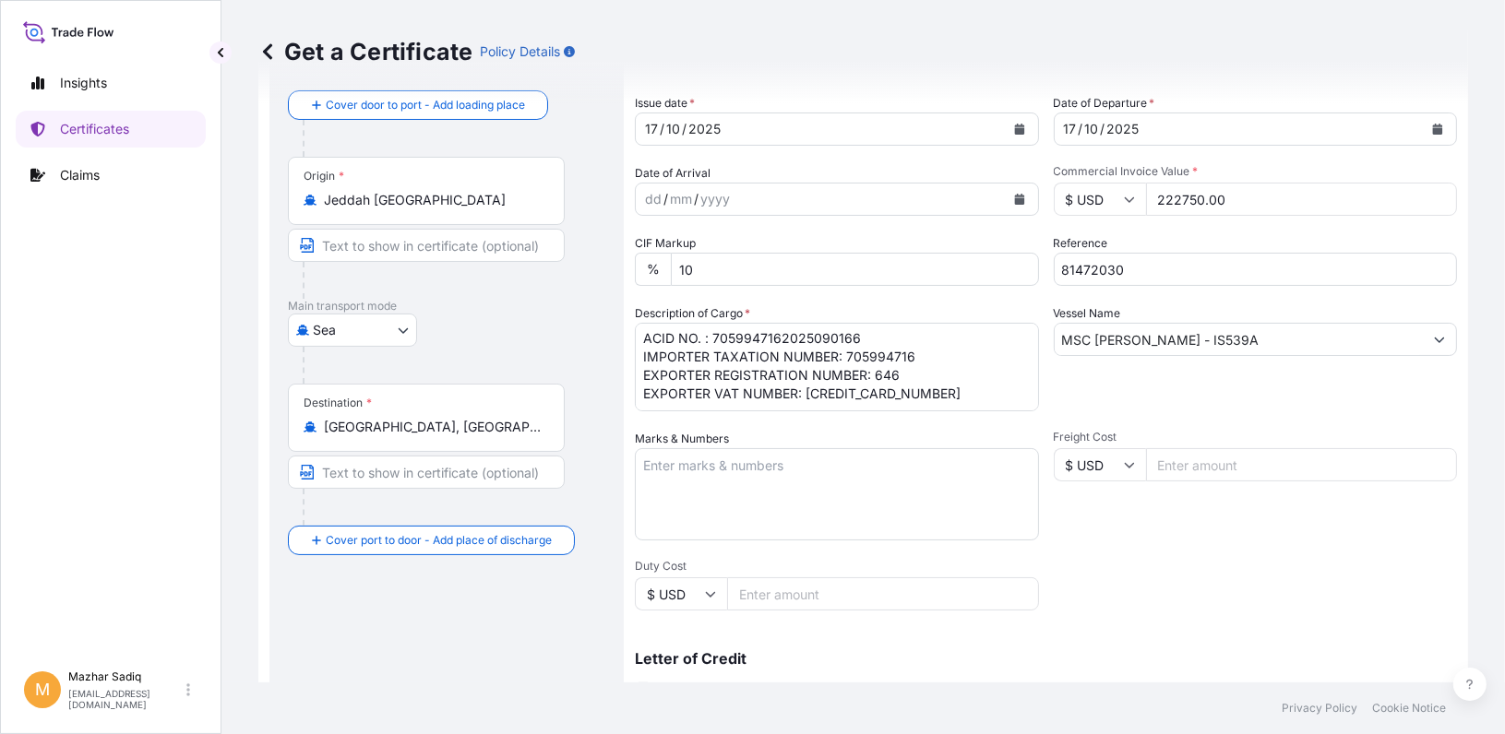
scroll to position [0, 0]
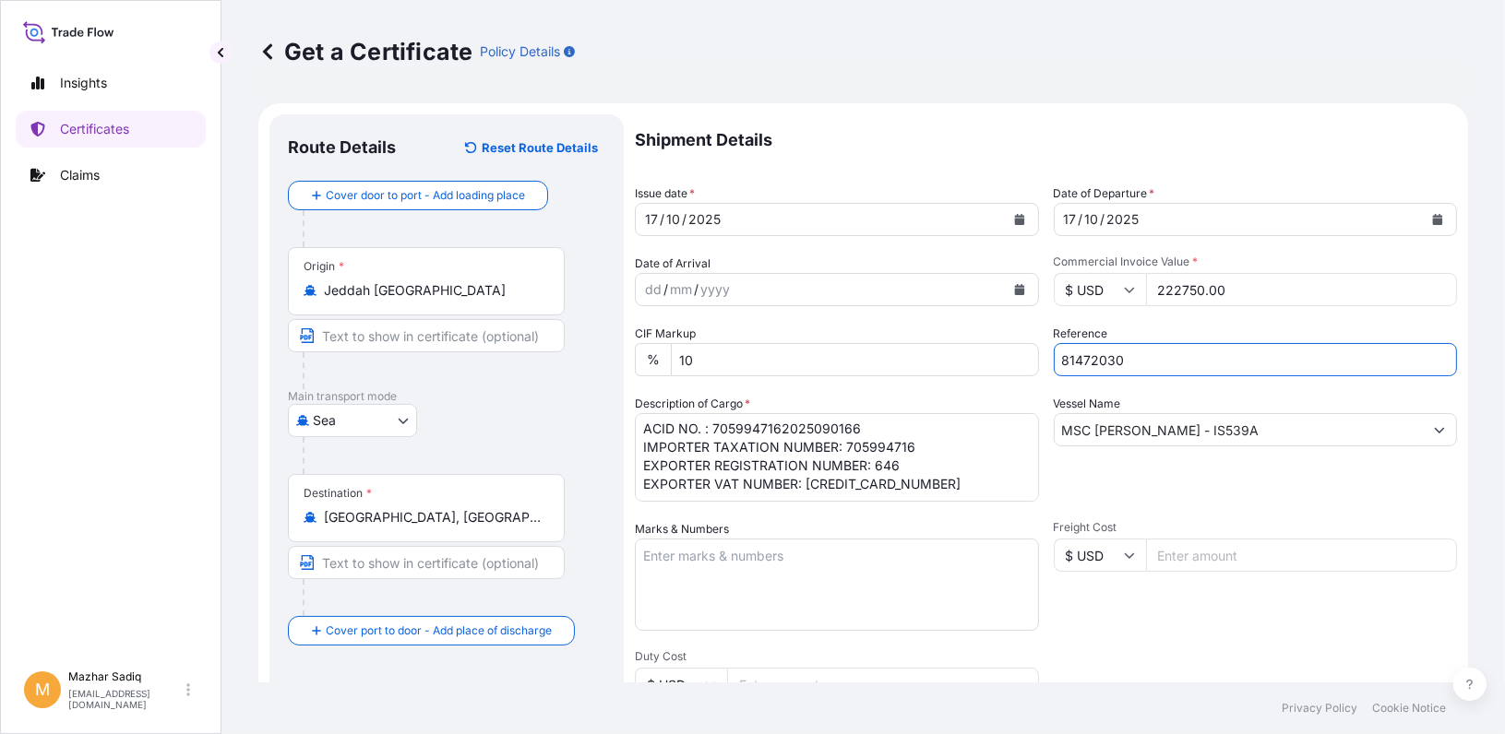
drag, startPoint x: 1133, startPoint y: 360, endPoint x: 985, endPoint y: 413, distance: 157.0
click at [972, 371] on div "Shipment Details Issue date * [DATE] Date of Departure * [DATE] Date of Arrival…" at bounding box center [1046, 553] width 822 height 879
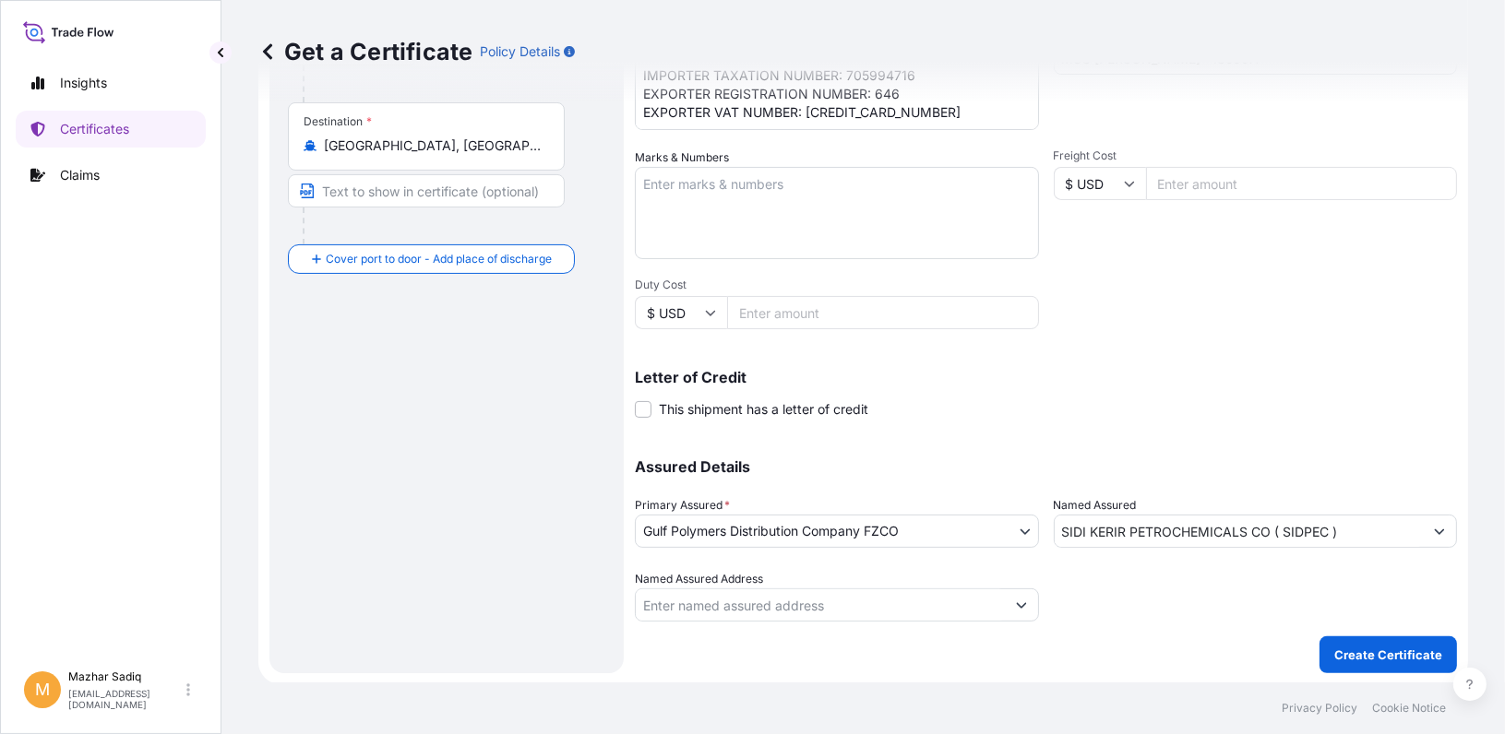
scroll to position [373, 0]
click at [1409, 658] on p "Create Certificate" at bounding box center [1388, 654] width 108 height 18
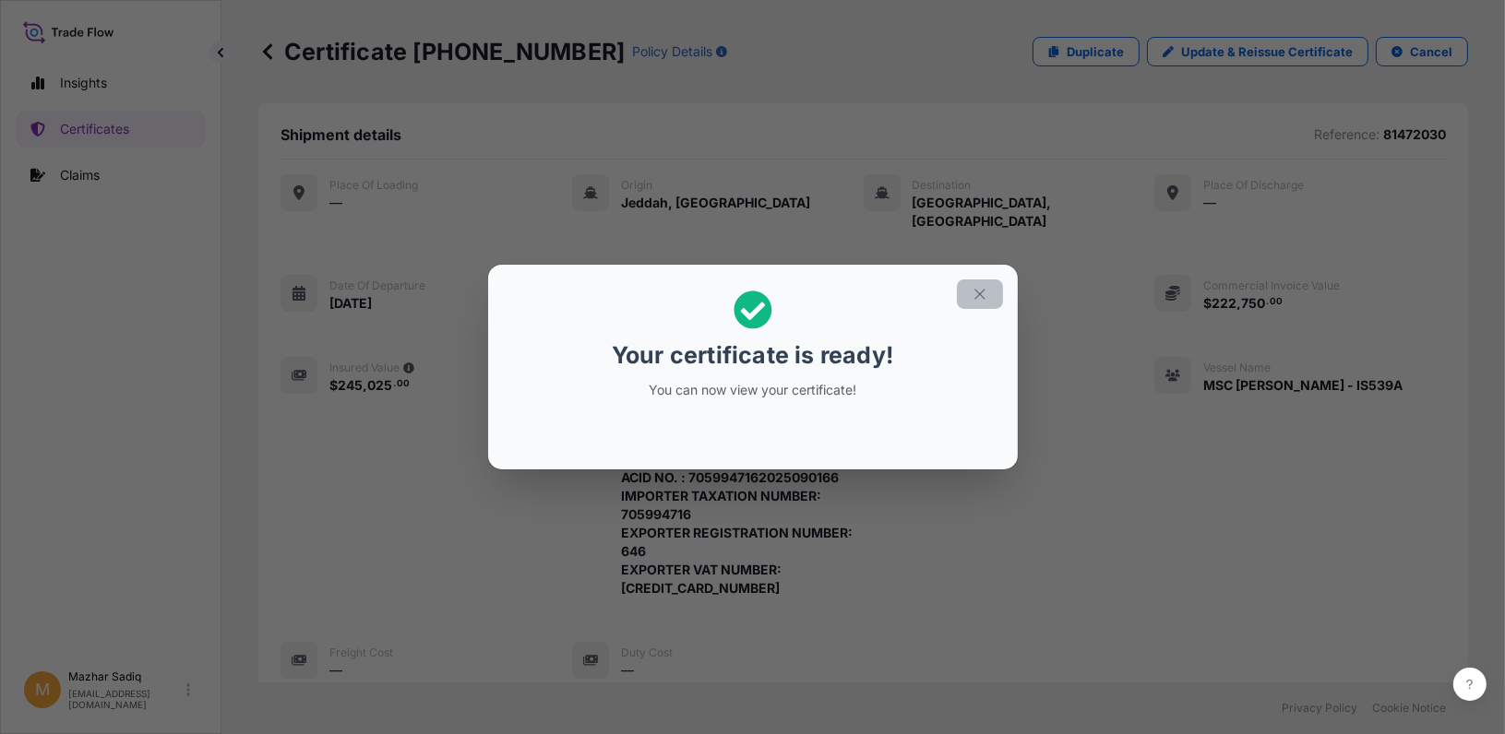
click at [982, 296] on icon "button" at bounding box center [980, 294] width 17 height 17
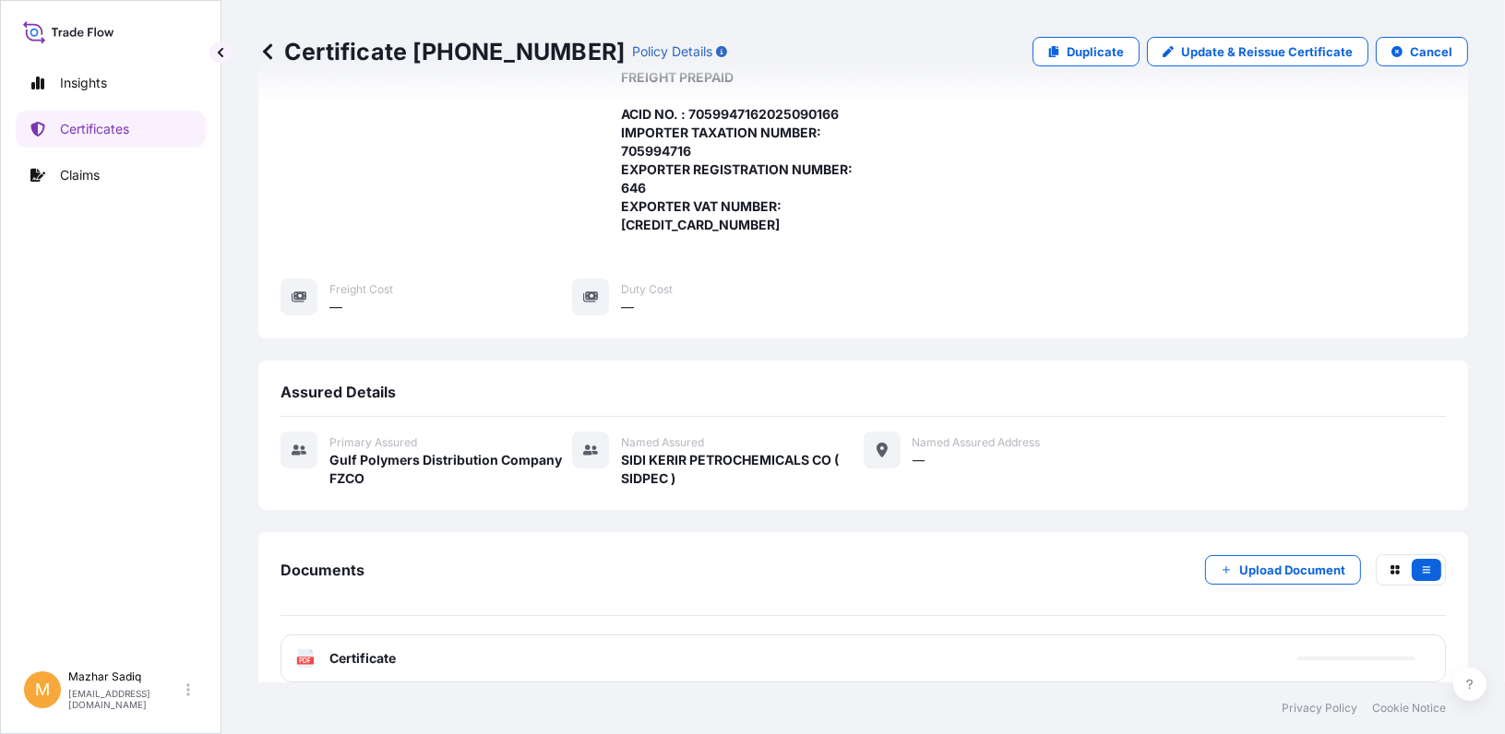
scroll to position [476, 0]
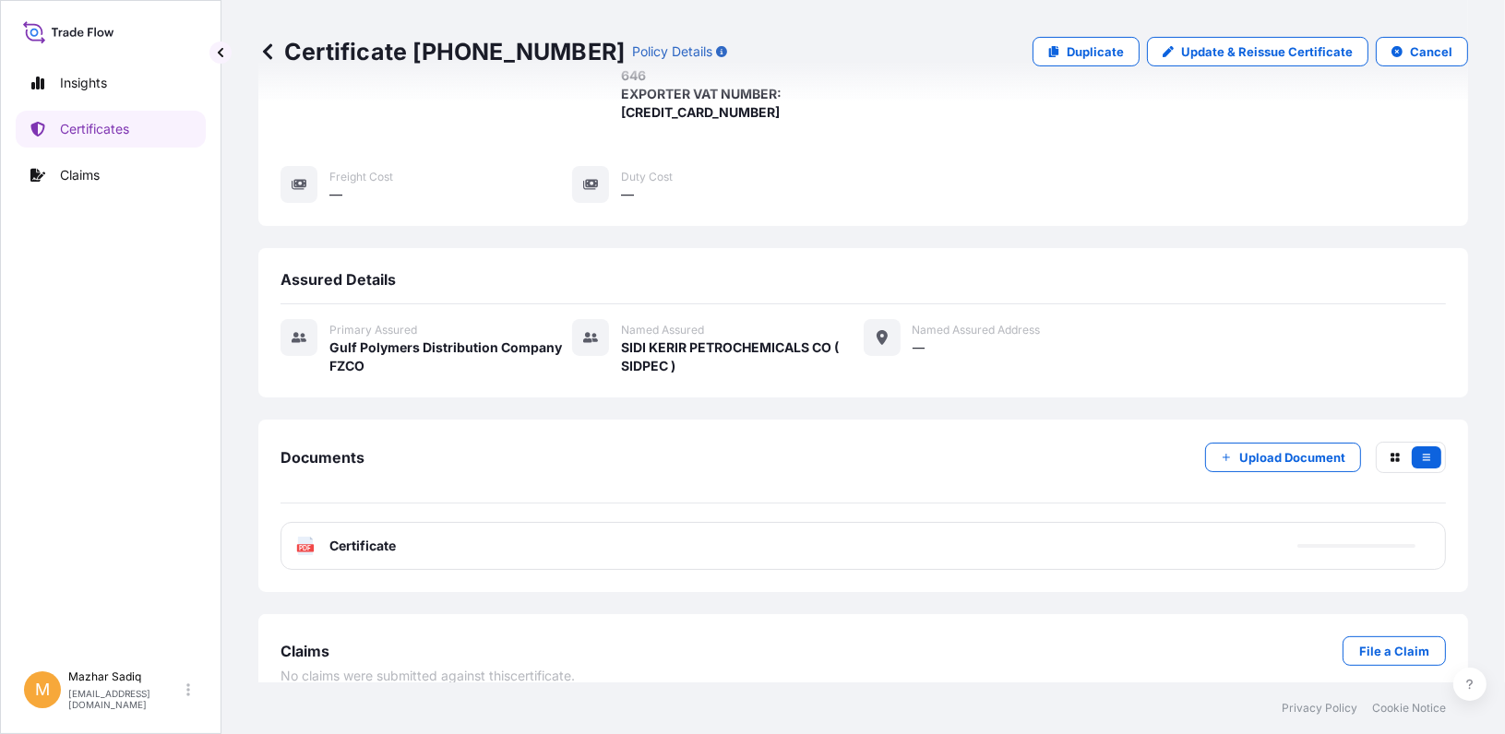
click at [580, 527] on div "PDF Certificate" at bounding box center [862, 546] width 1165 height 48
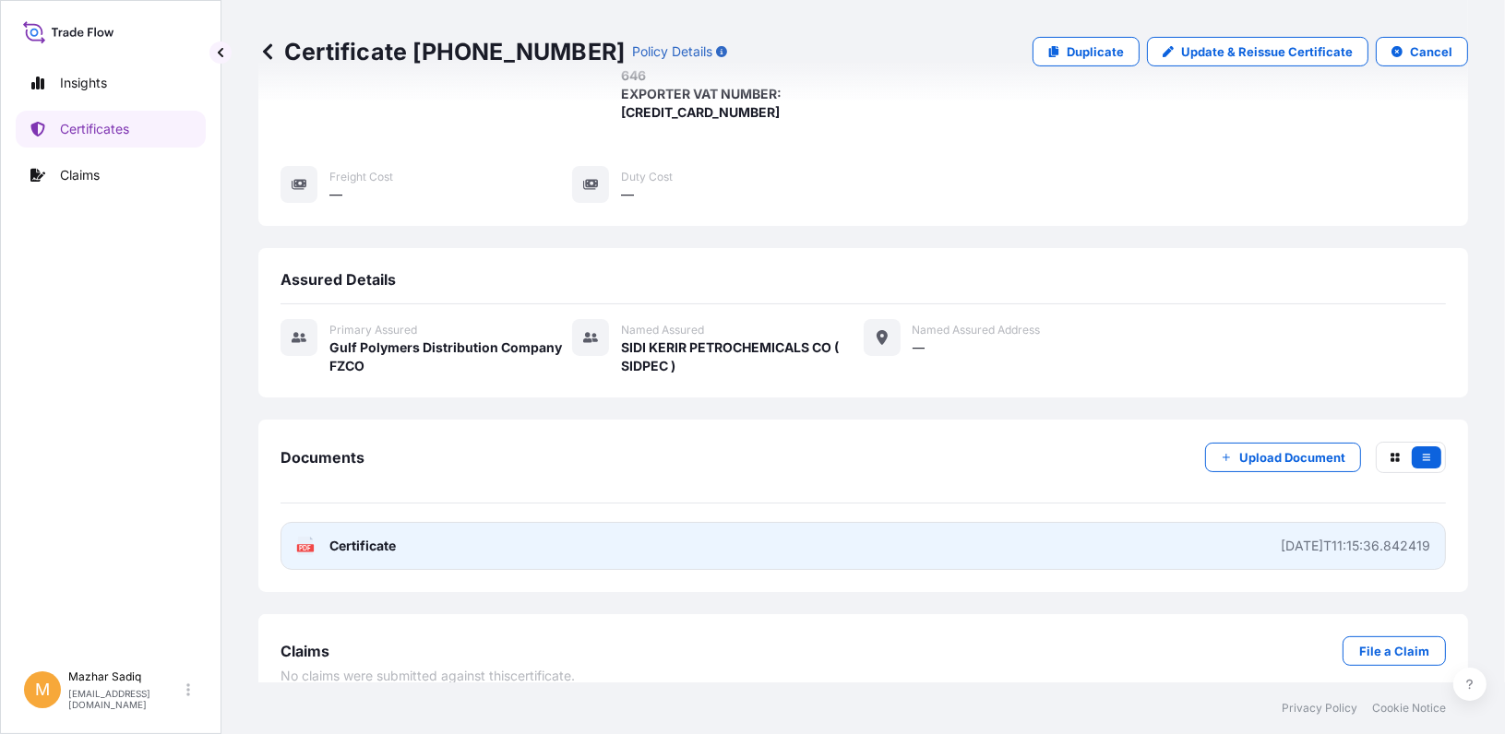
click at [490, 533] on link "PDF Certificate [DATE]T11:15:36.842419" at bounding box center [862, 546] width 1165 height 48
